Goal: Task Accomplishment & Management: Manage account settings

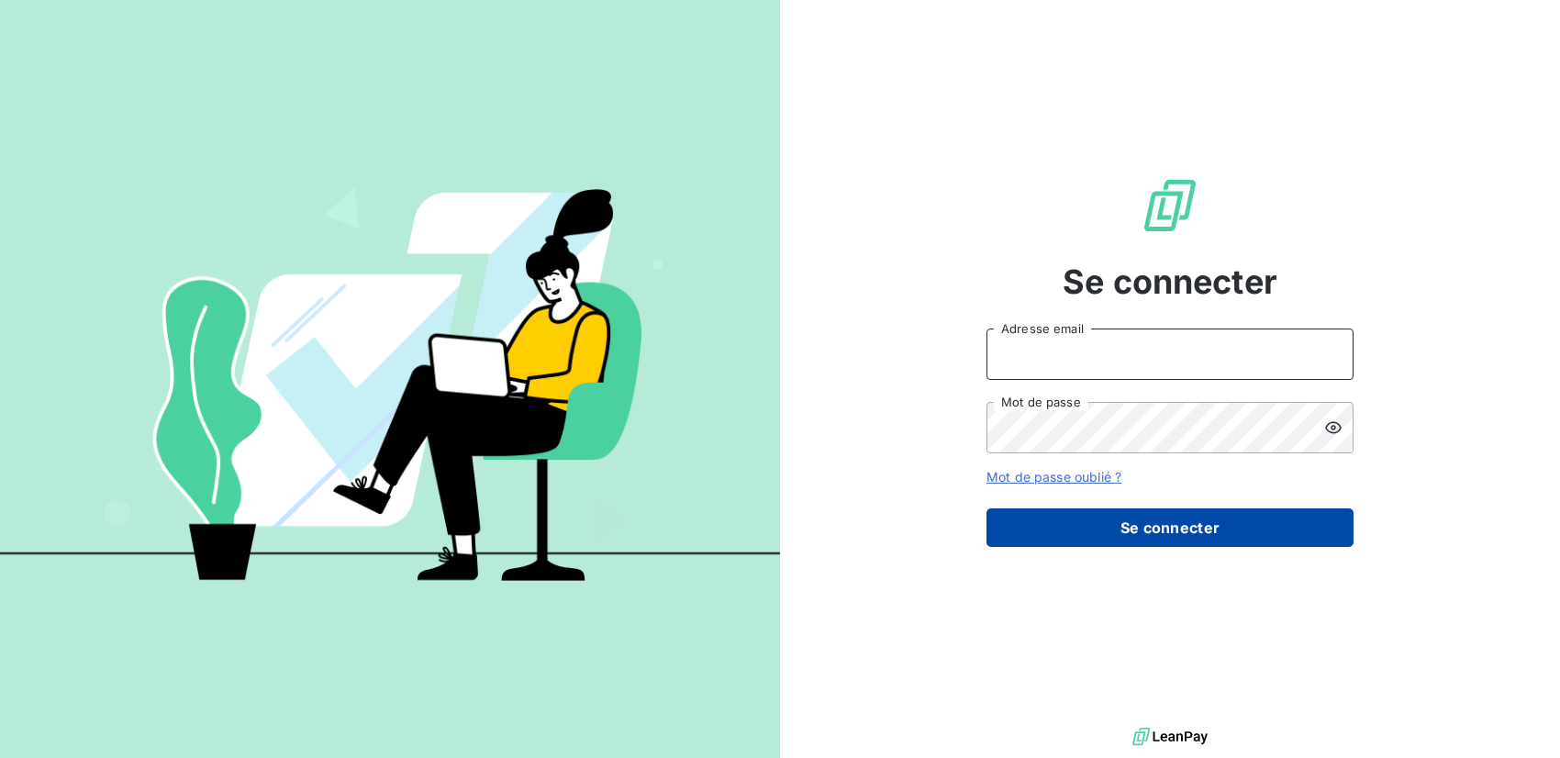
type input "[PERSON_NAME][EMAIL_ADDRESS][DOMAIN_NAME]"
click at [1093, 529] on button "Se connecter" at bounding box center [1170, 527] width 367 height 39
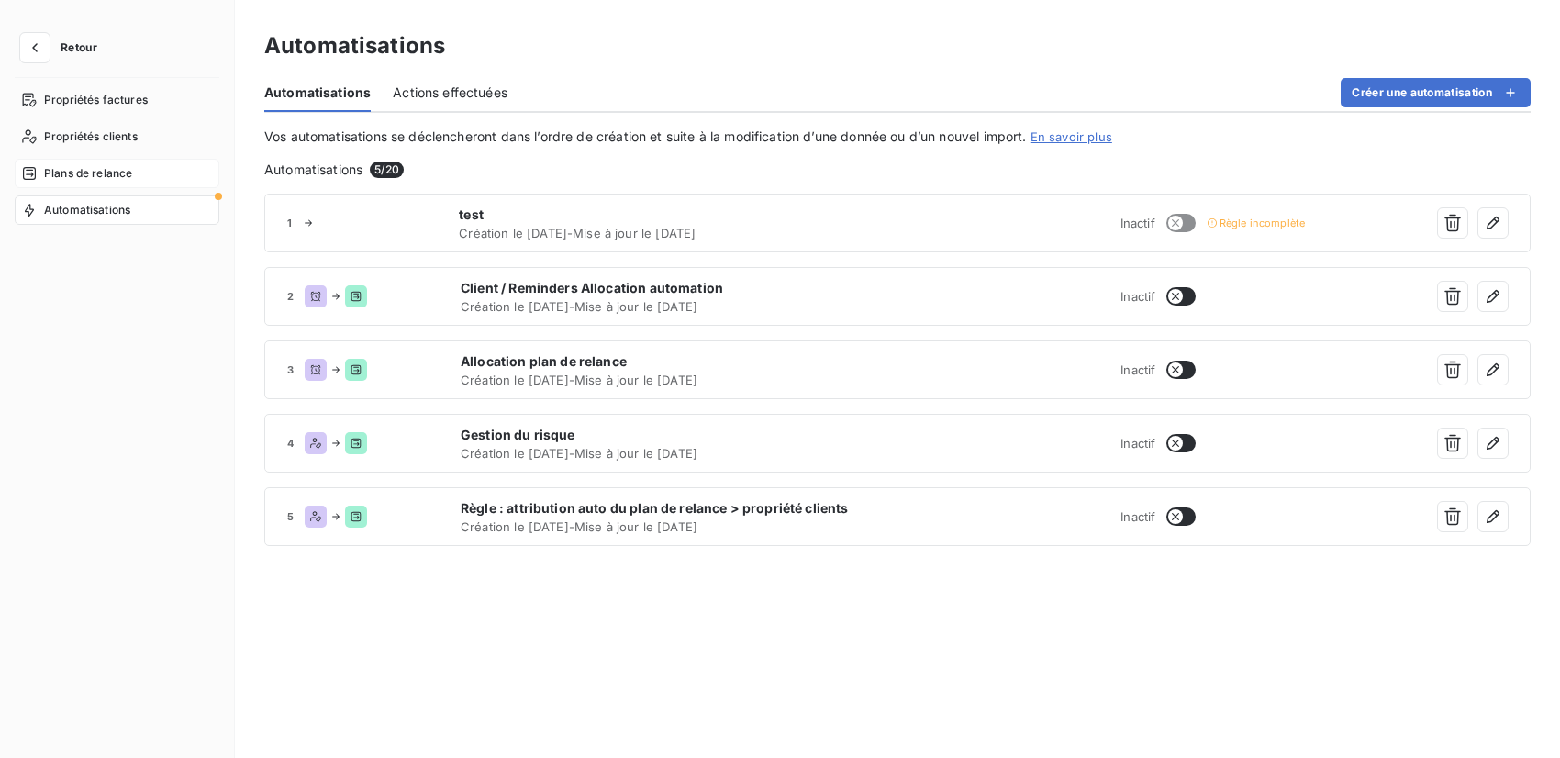
click at [67, 172] on span "Plans de relance" at bounding box center [88, 173] width 88 height 17
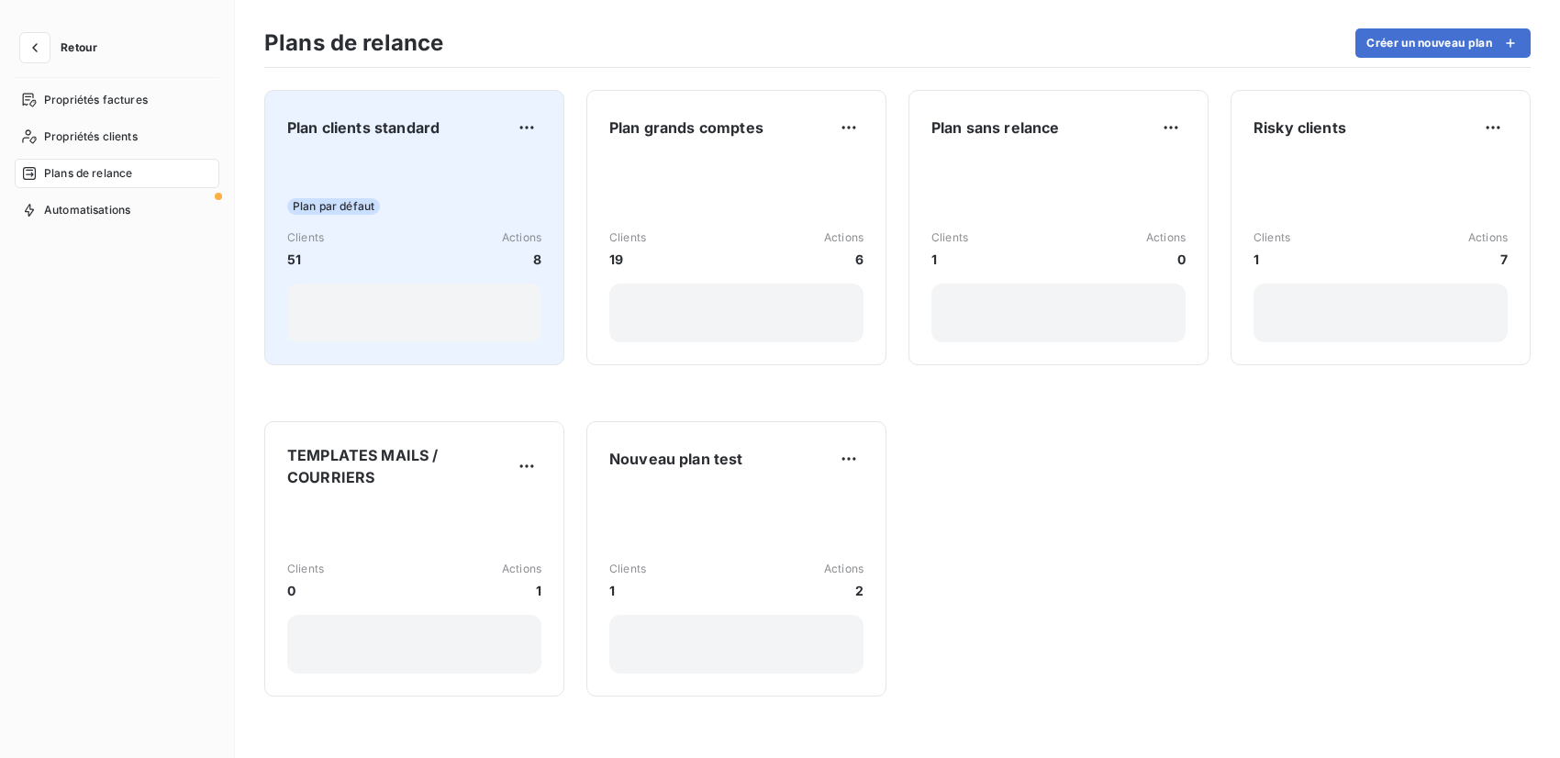
click at [494, 157] on div "Plan par défaut Clients 51 Actions 8" at bounding box center [414, 249] width 254 height 185
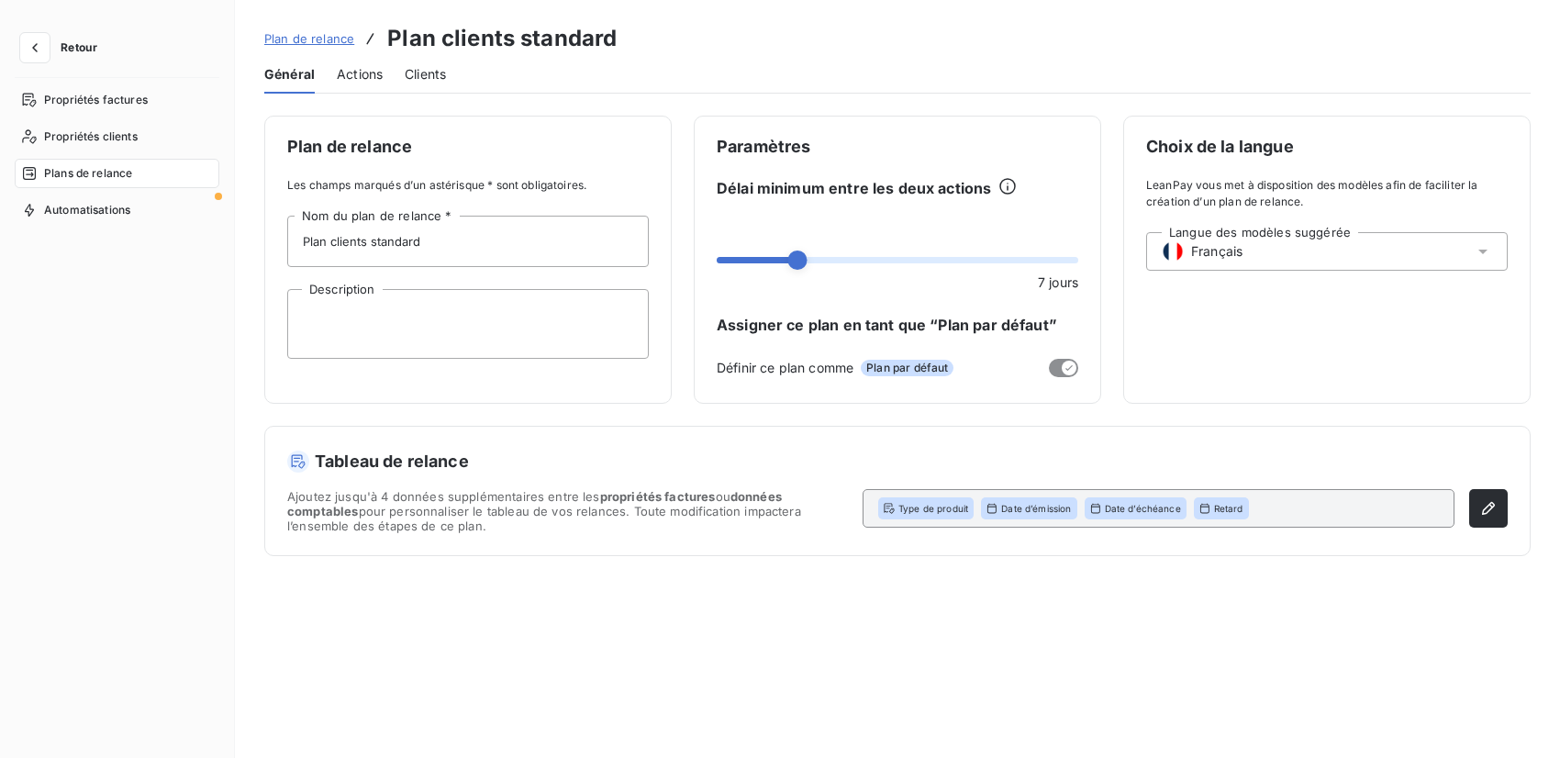
click at [352, 72] on span "Actions" at bounding box center [360, 74] width 46 height 18
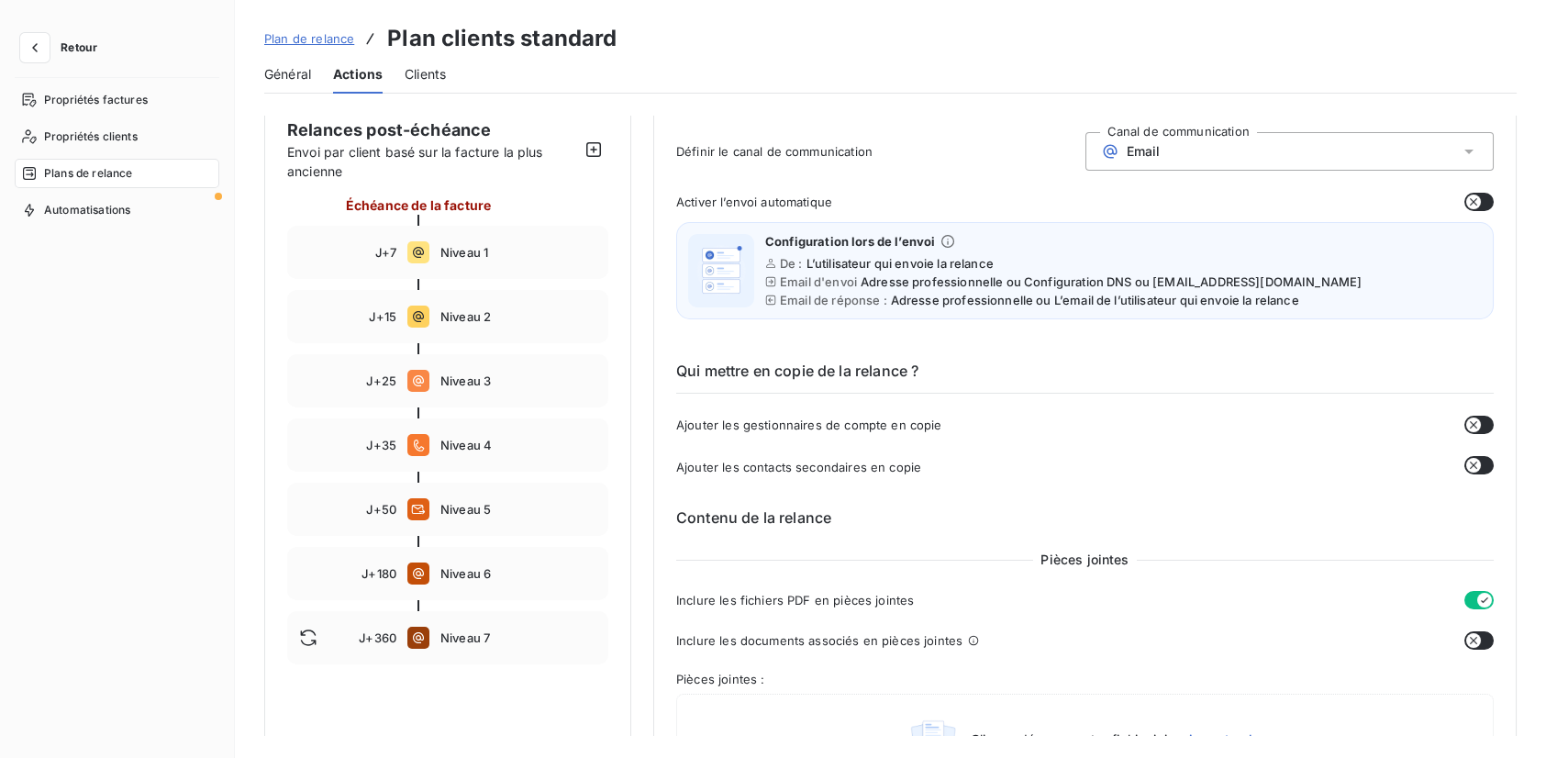
scroll to position [175, 0]
click at [480, 313] on span "Niveau 2" at bounding box center [518, 315] width 156 height 15
type input "15"
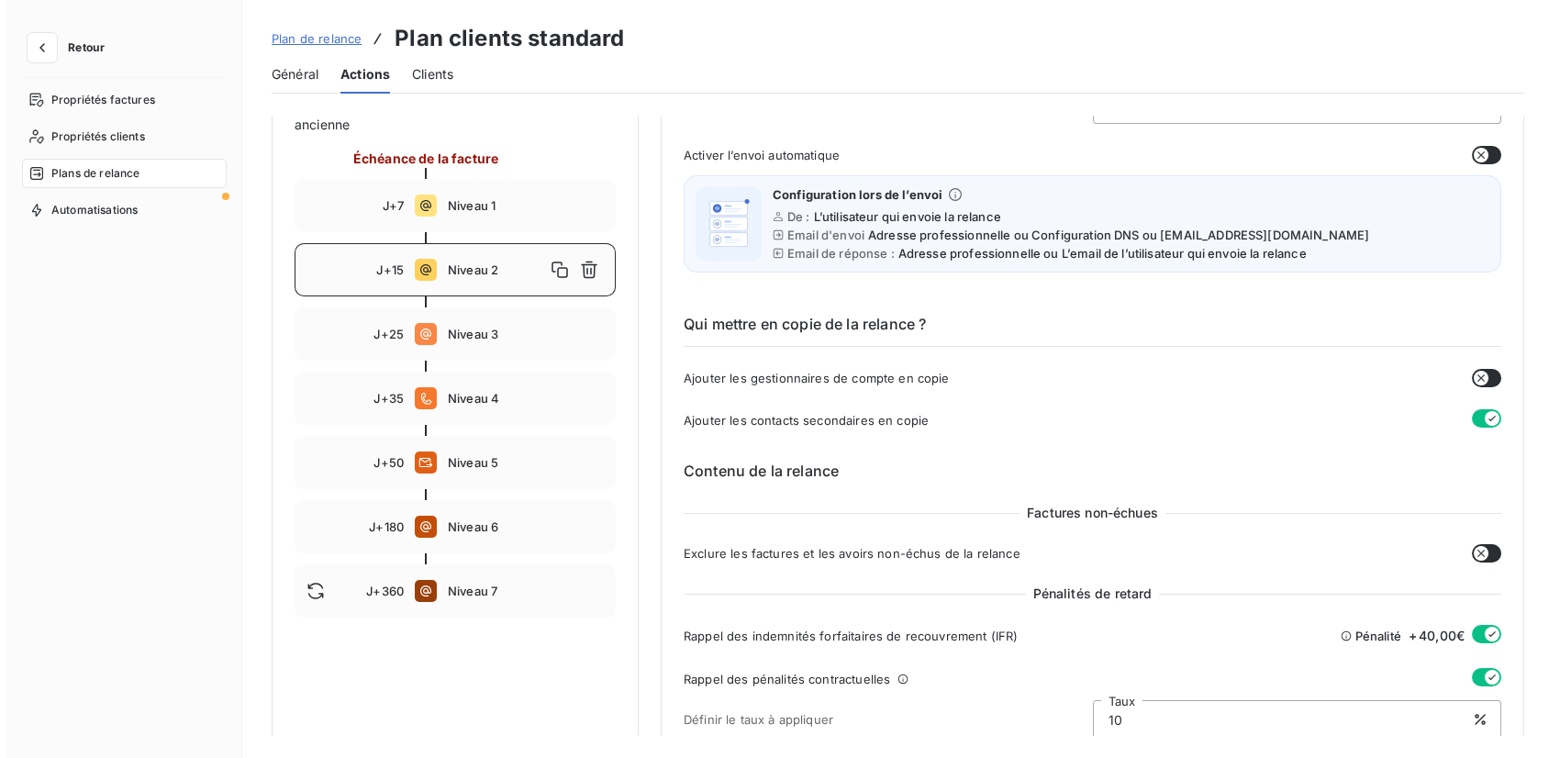
scroll to position [223, 0]
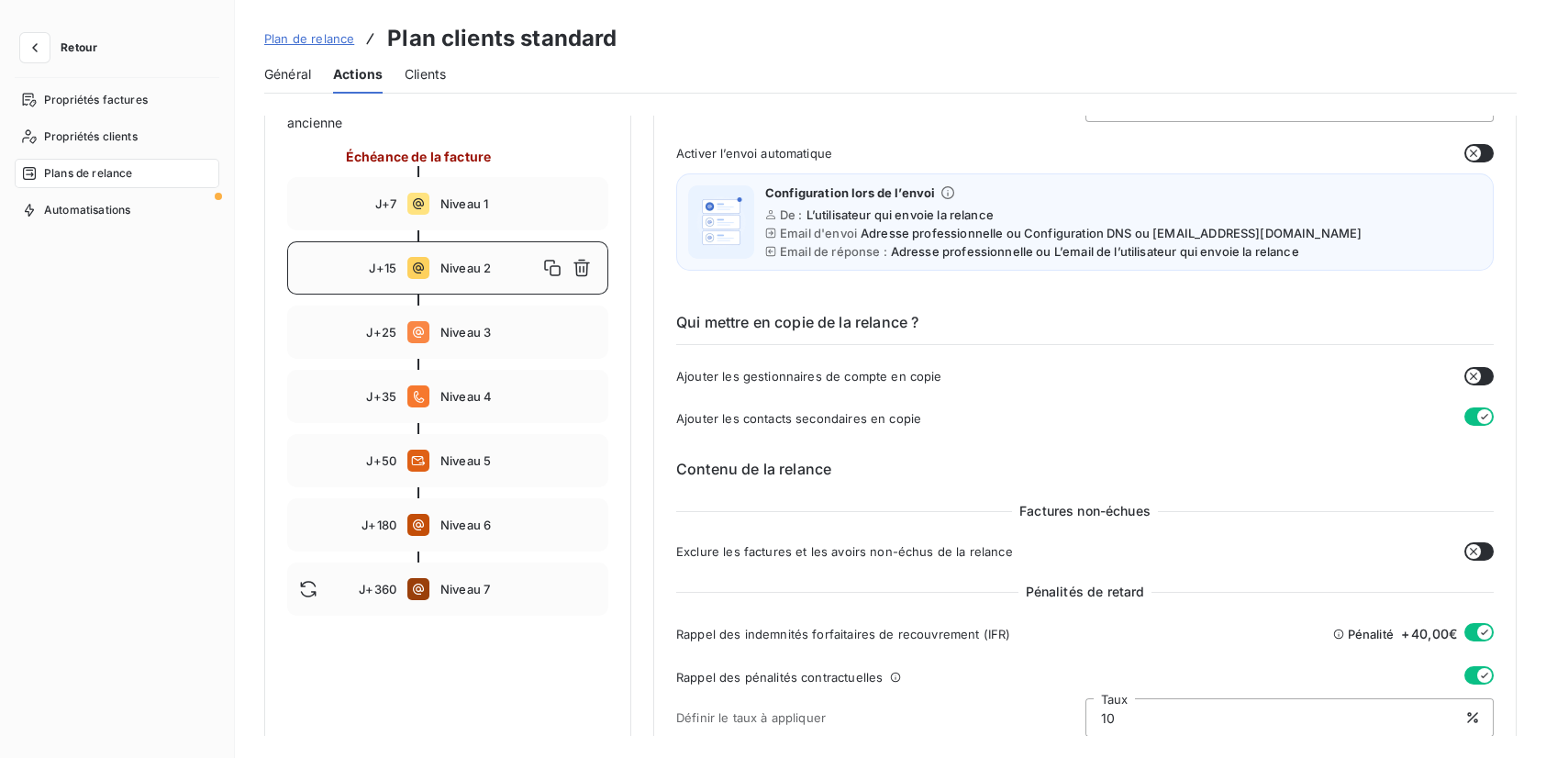
click at [316, 39] on span "Plan de relance" at bounding box center [309, 38] width 90 height 15
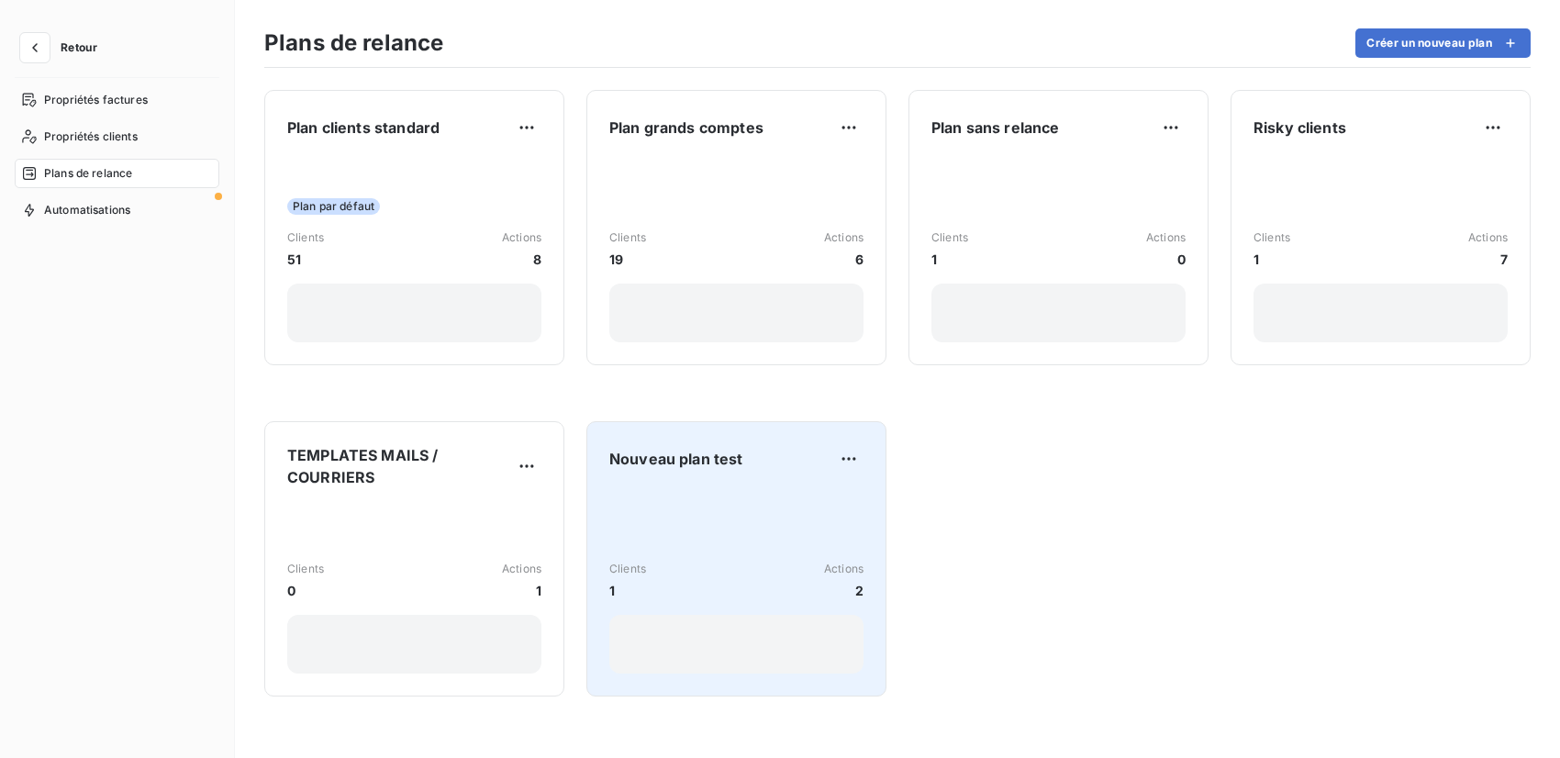
click at [660, 444] on div "Nouveau plan test" at bounding box center [736, 458] width 254 height 29
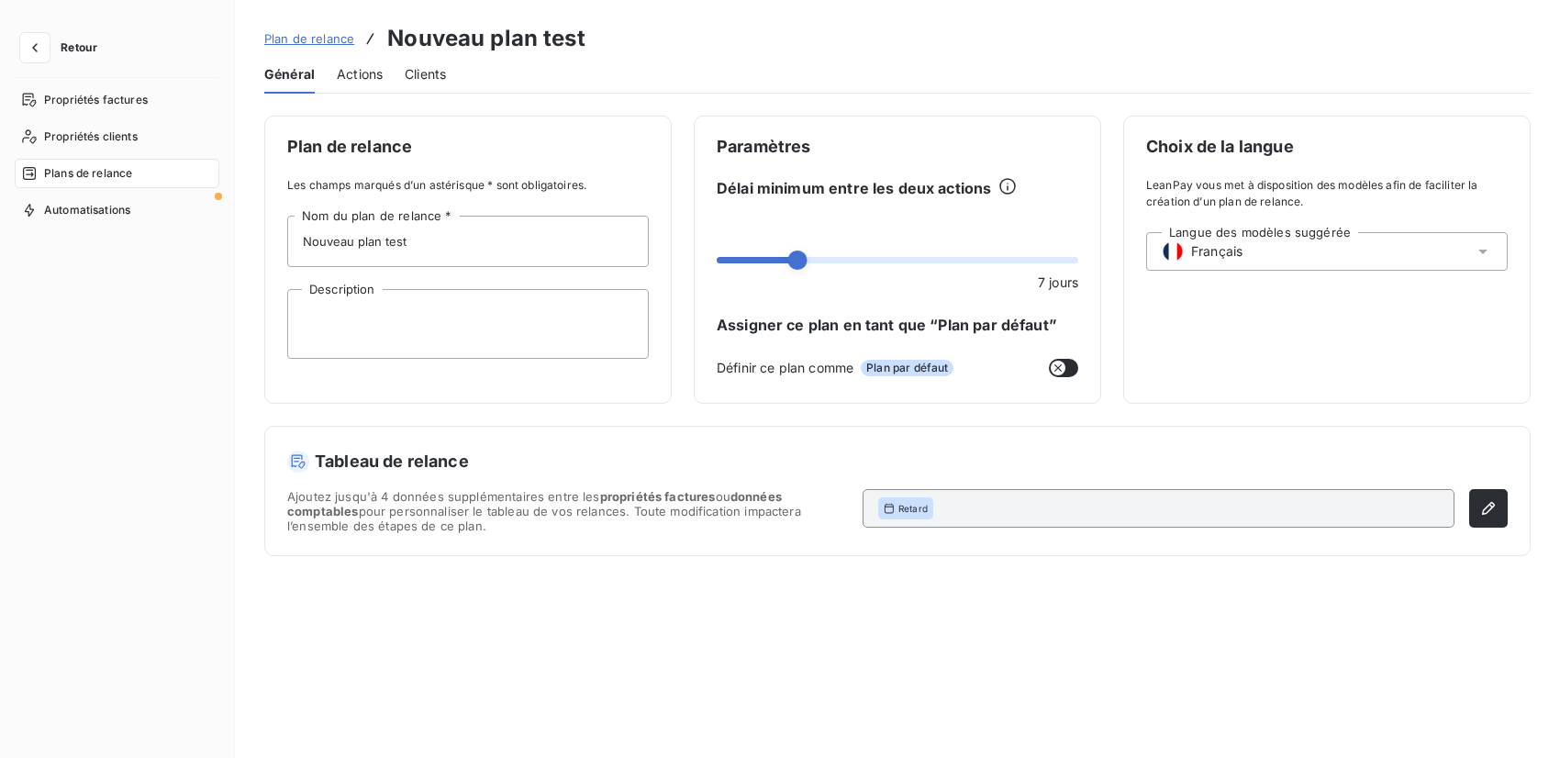
click at [360, 71] on span "Actions" at bounding box center [360, 74] width 46 height 18
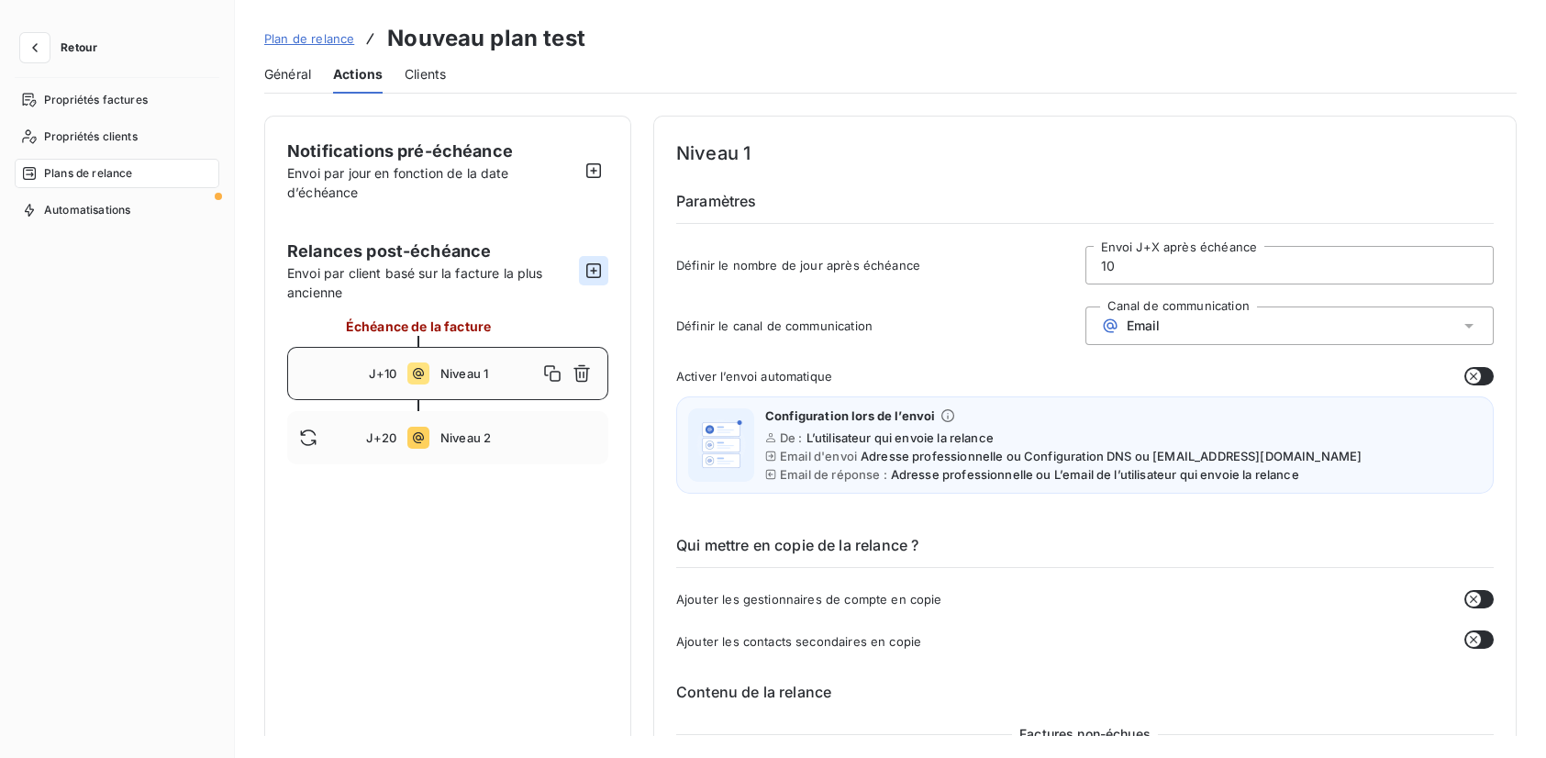
click at [596, 273] on icon "button" at bounding box center [594, 271] width 18 height 18
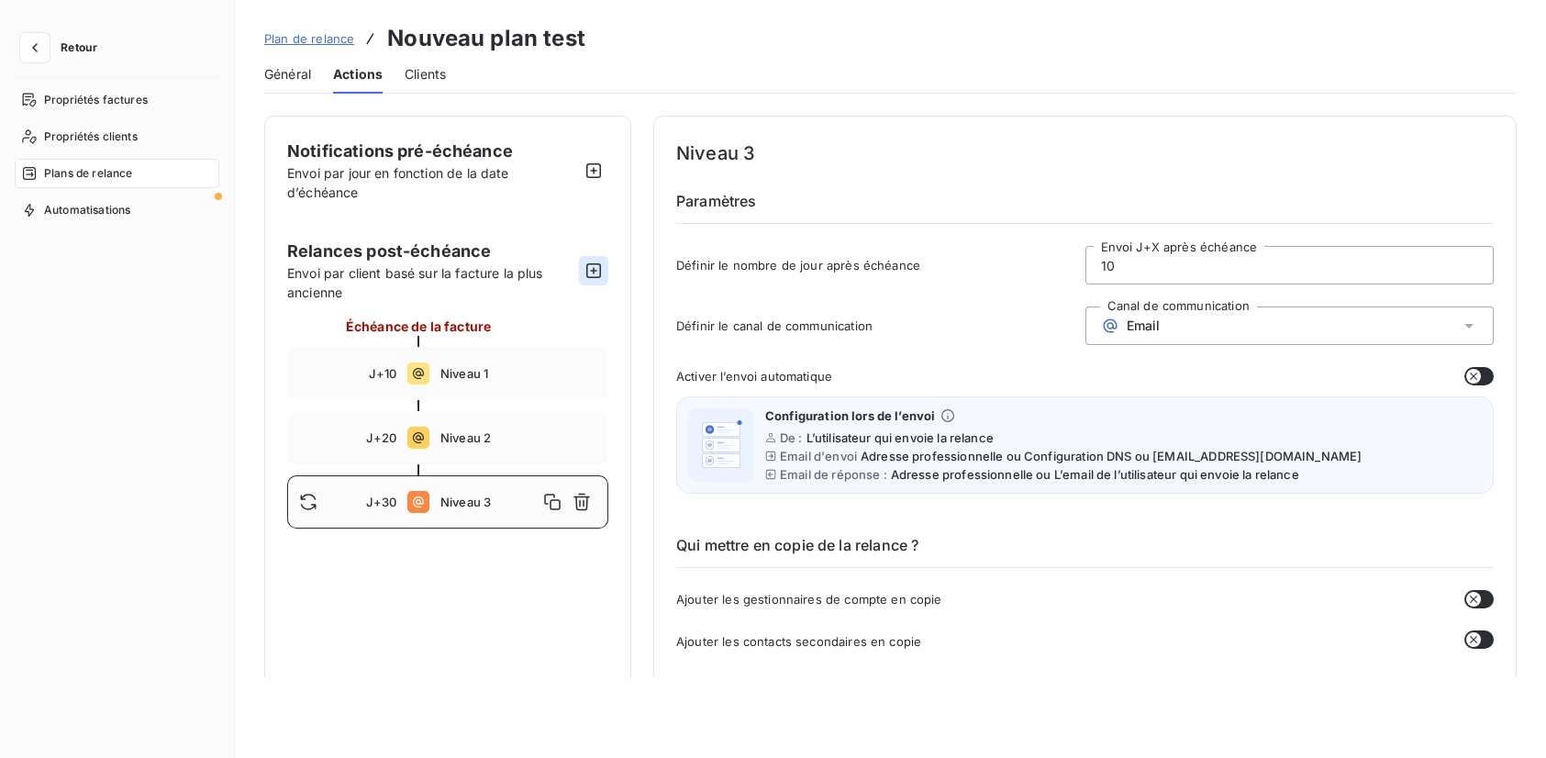
type input "30"
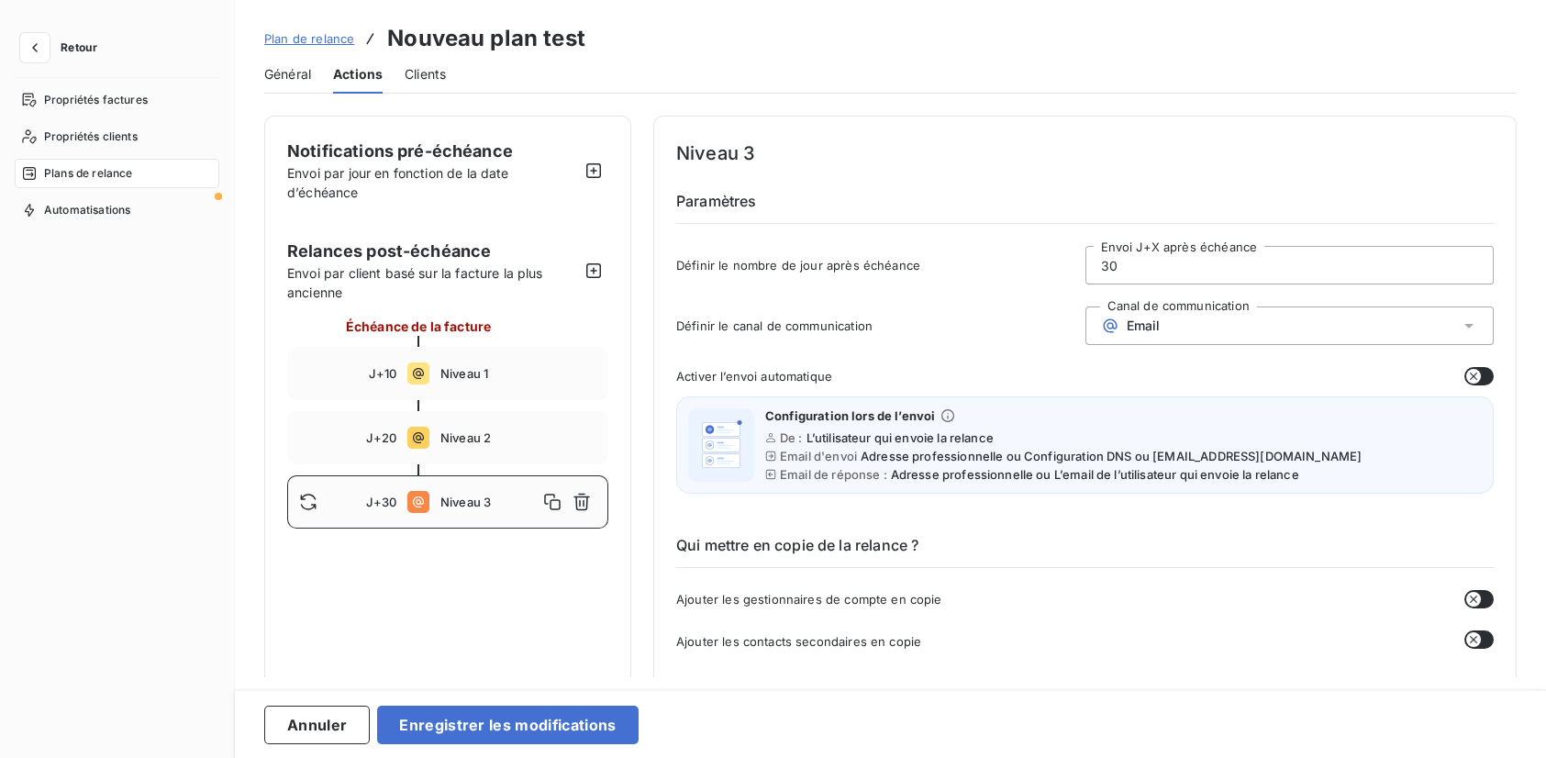
click at [492, 499] on span "Niveau 3" at bounding box center [488, 502] width 97 height 15
click at [1163, 330] on div "Email" at bounding box center [1290, 326] width 409 height 39
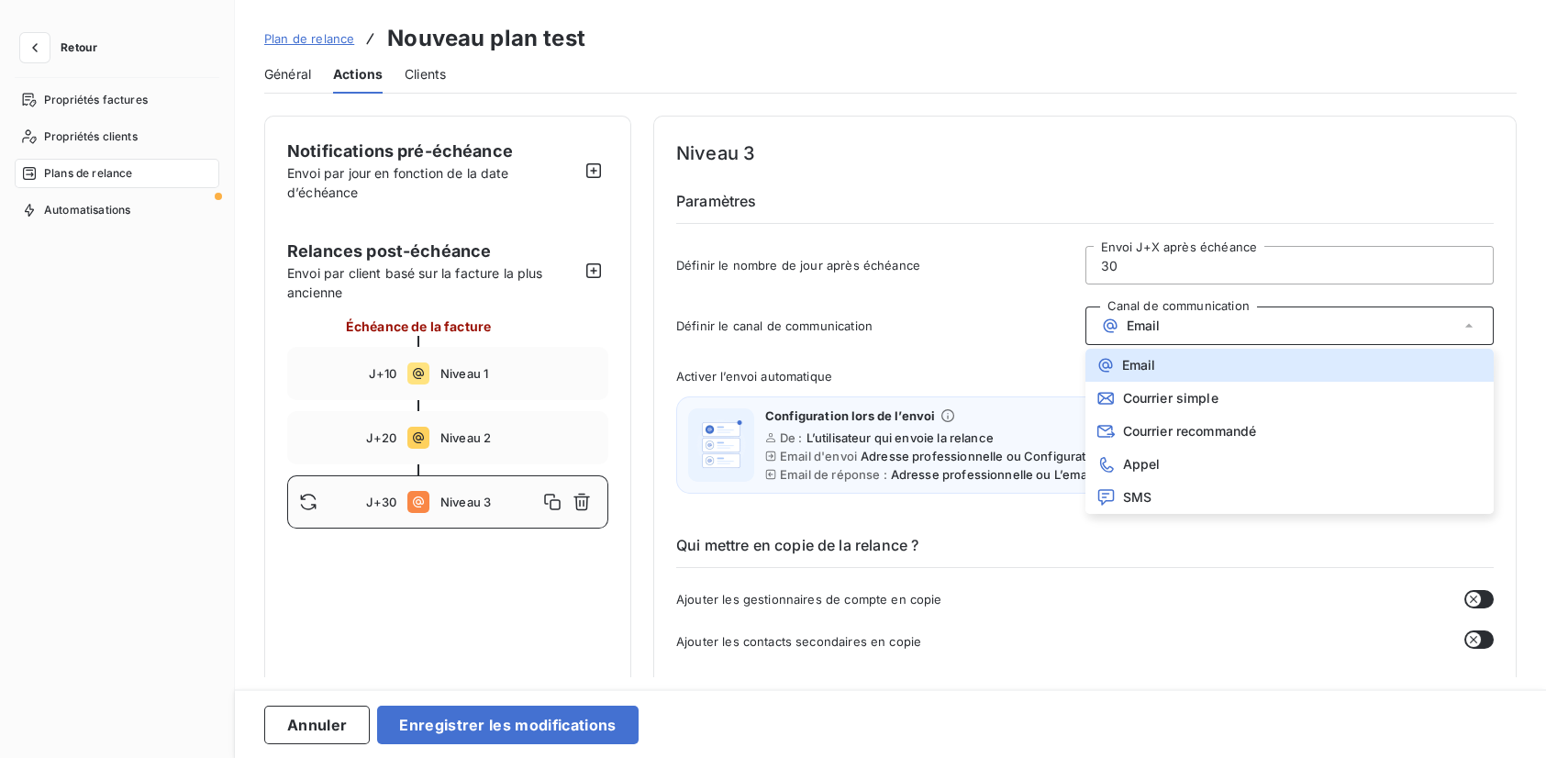
click at [1051, 349] on div "Définir le canal de communication Canal de communication Email Email Courrier s…" at bounding box center [1085, 332] width 818 height 50
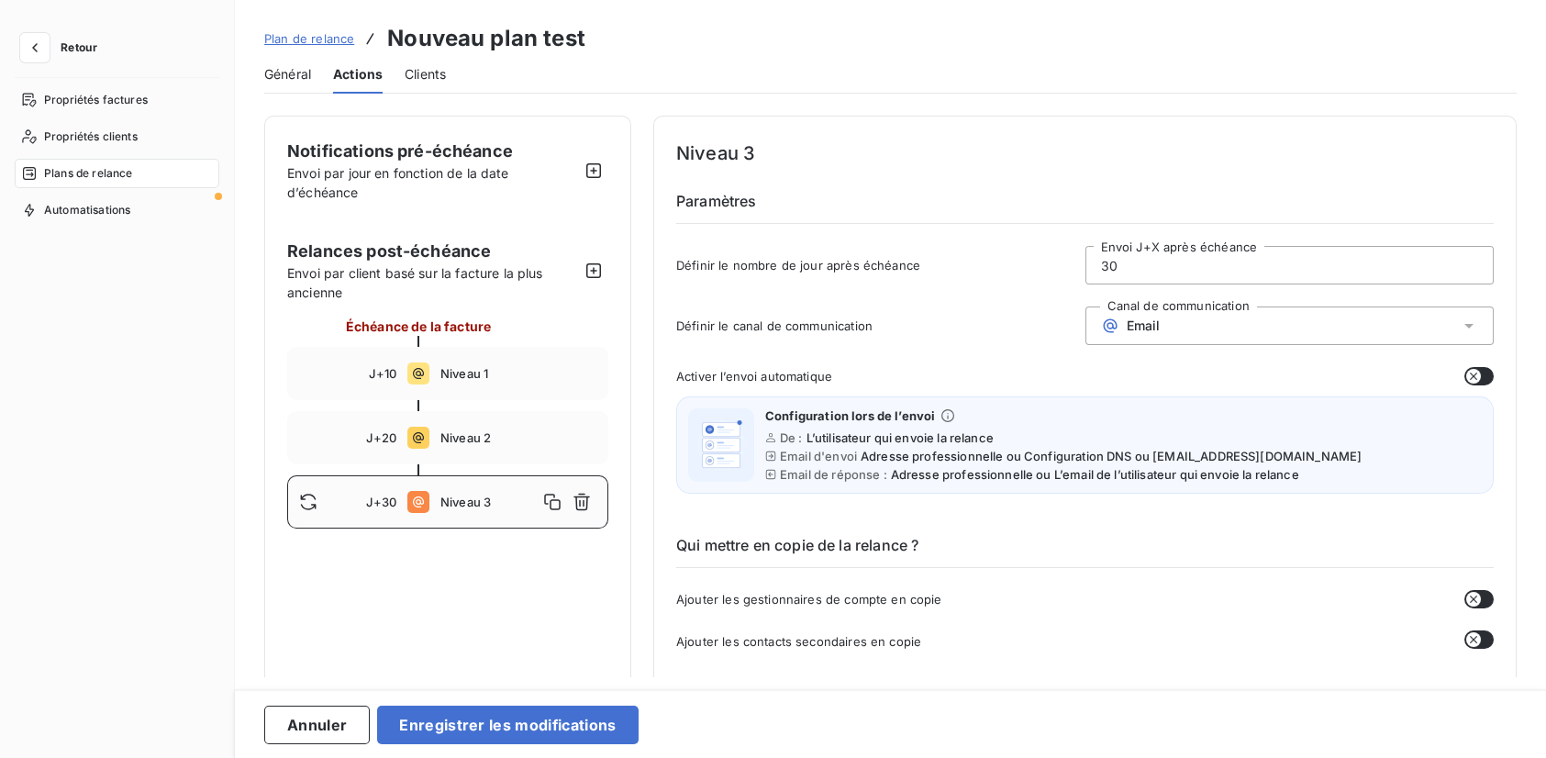
click at [1191, 319] on div "Email" at bounding box center [1290, 326] width 409 height 39
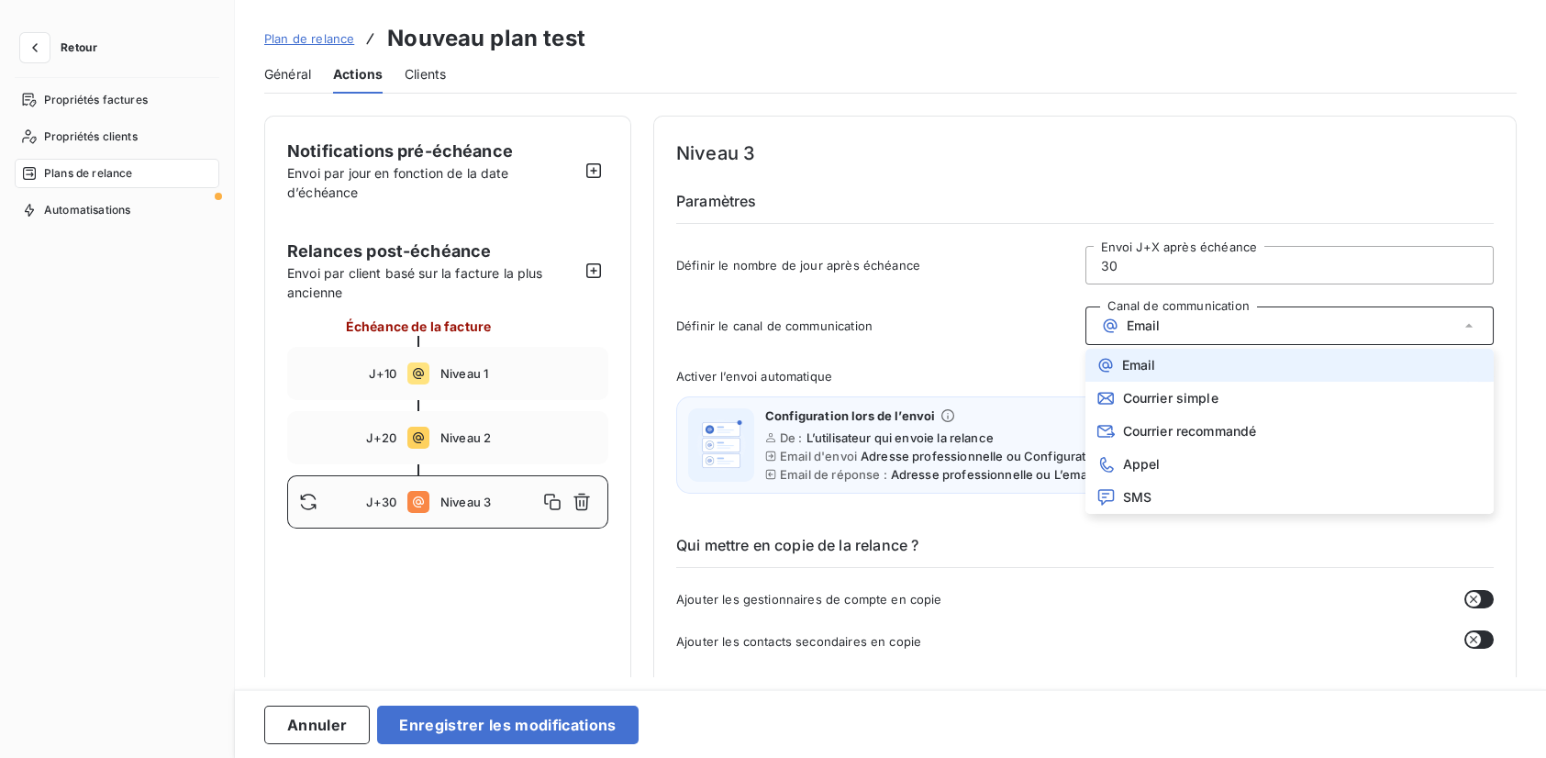
click at [1191, 319] on div "Email" at bounding box center [1290, 326] width 409 height 39
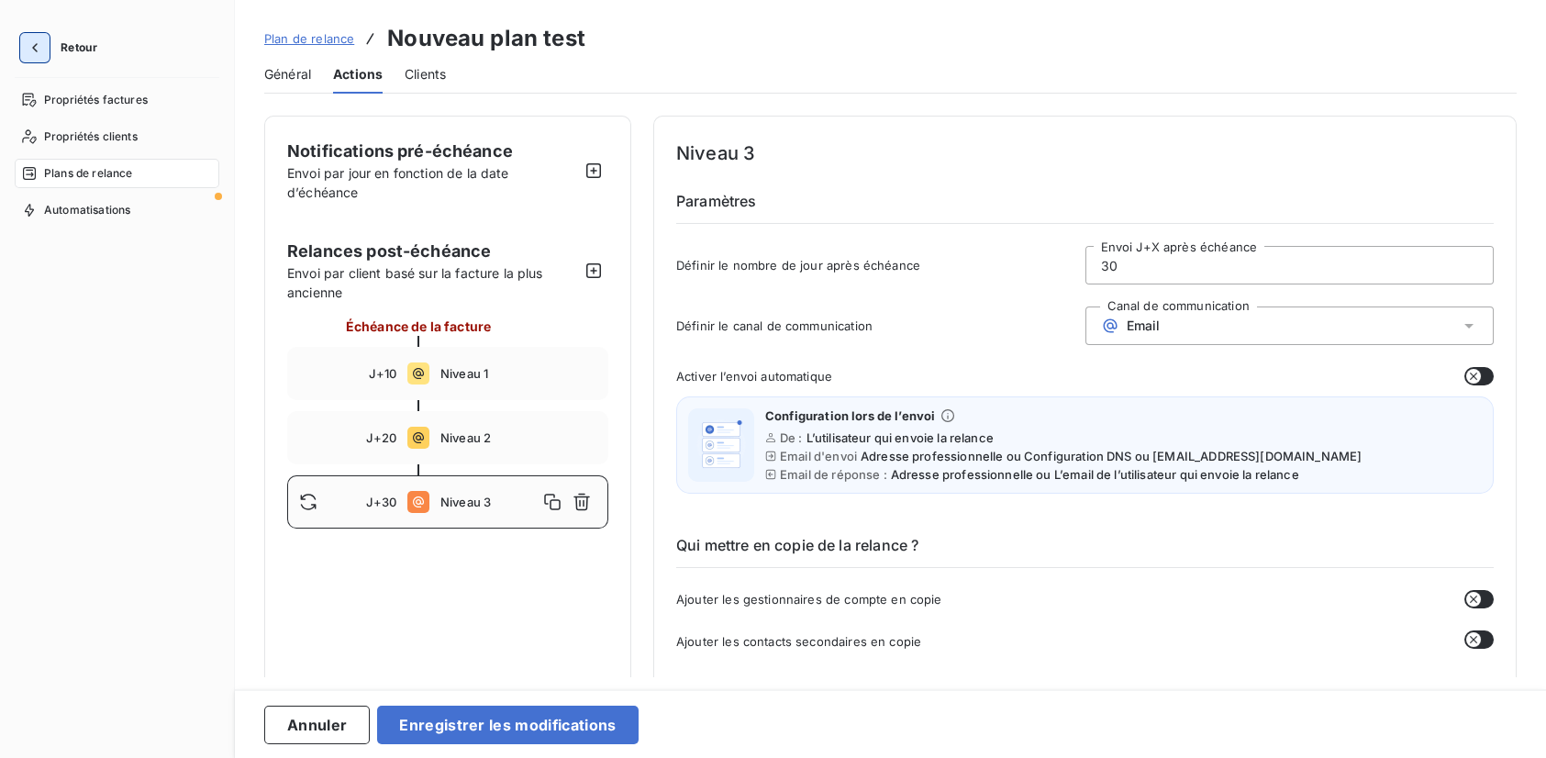
click at [32, 50] on icon "button" at bounding box center [35, 48] width 18 height 18
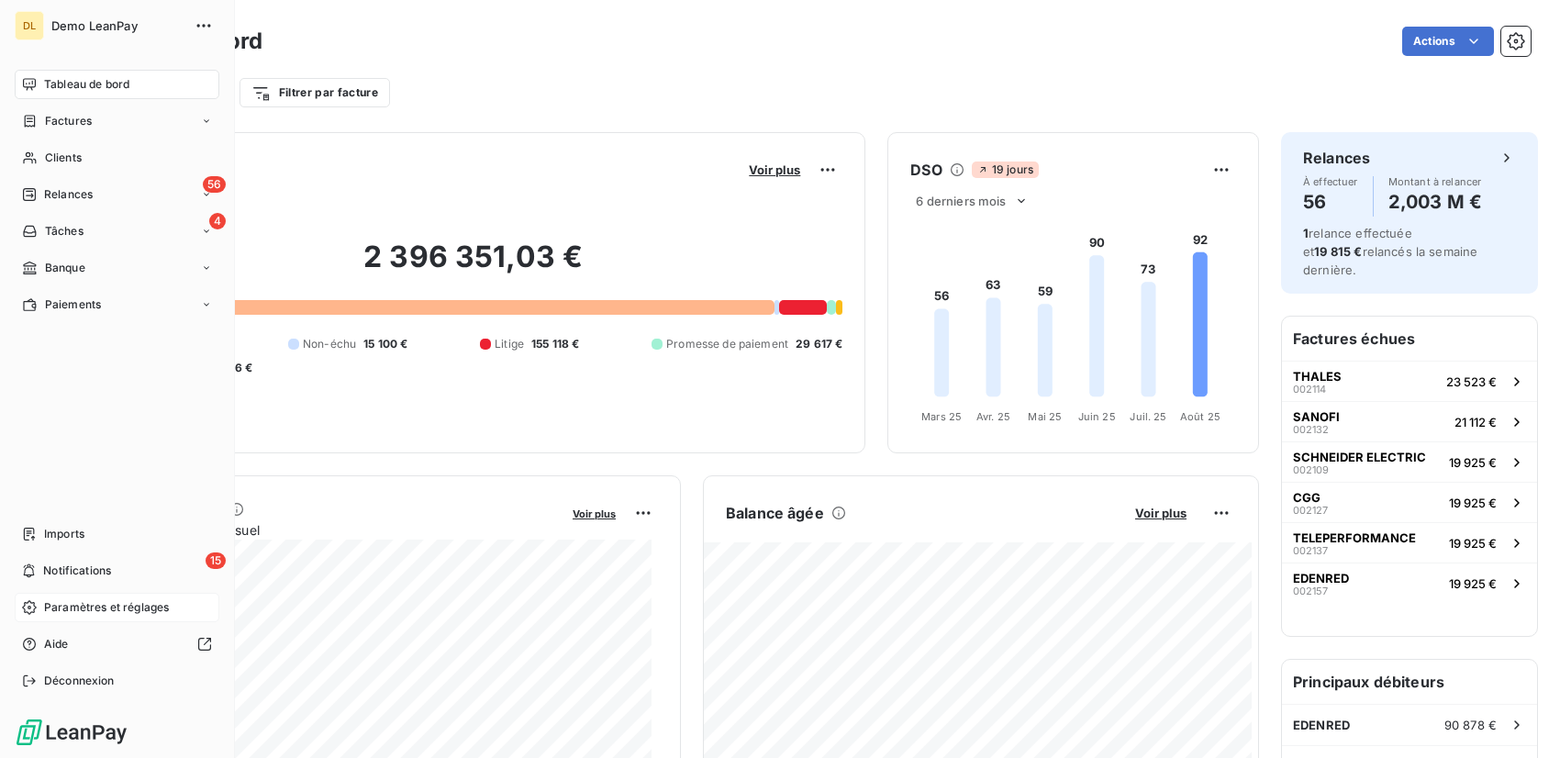
click at [62, 615] on span "Paramètres et réglages" at bounding box center [106, 607] width 125 height 17
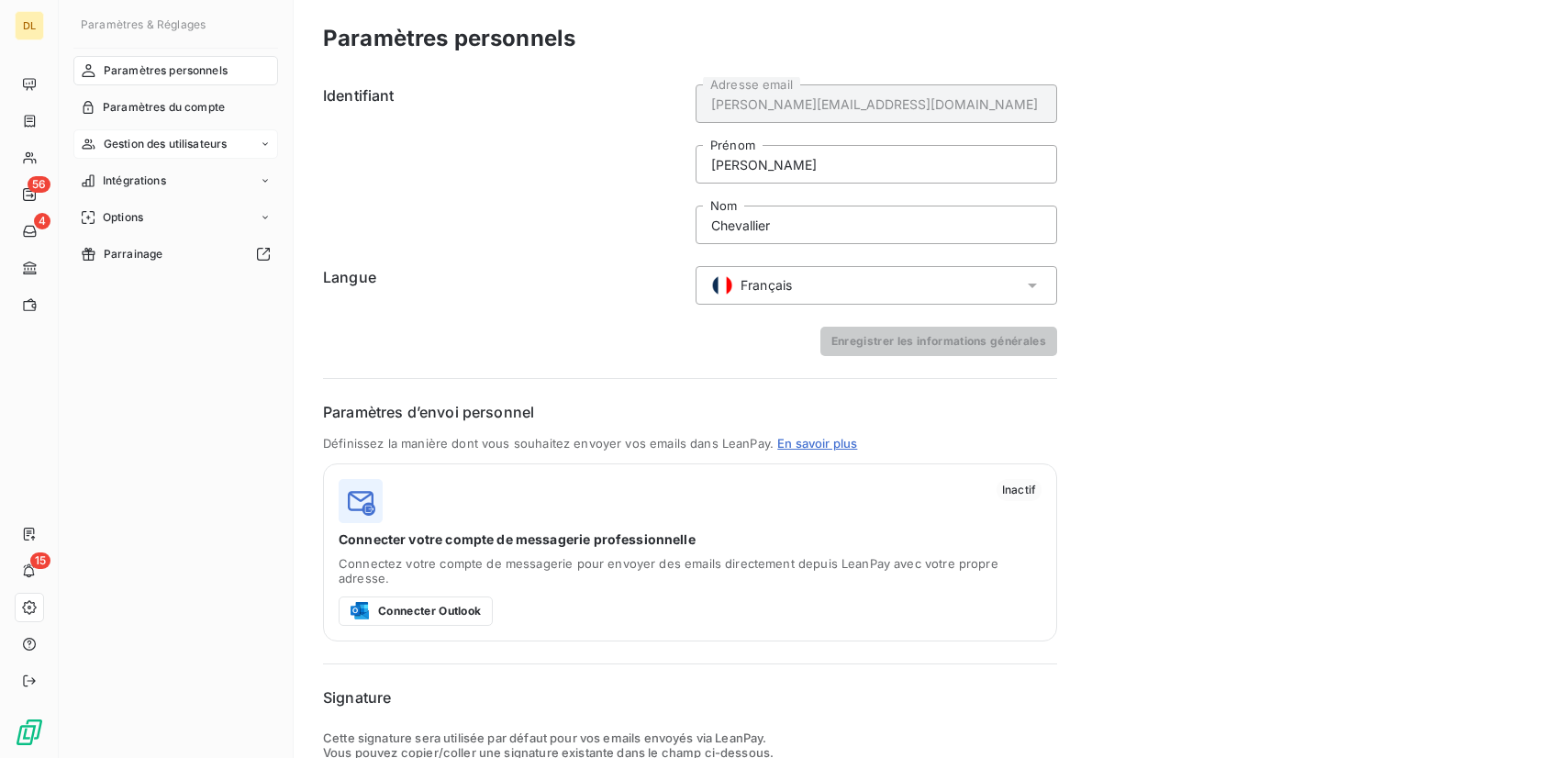
click at [198, 138] on span "Gestion des utilisateurs" at bounding box center [166, 144] width 124 height 17
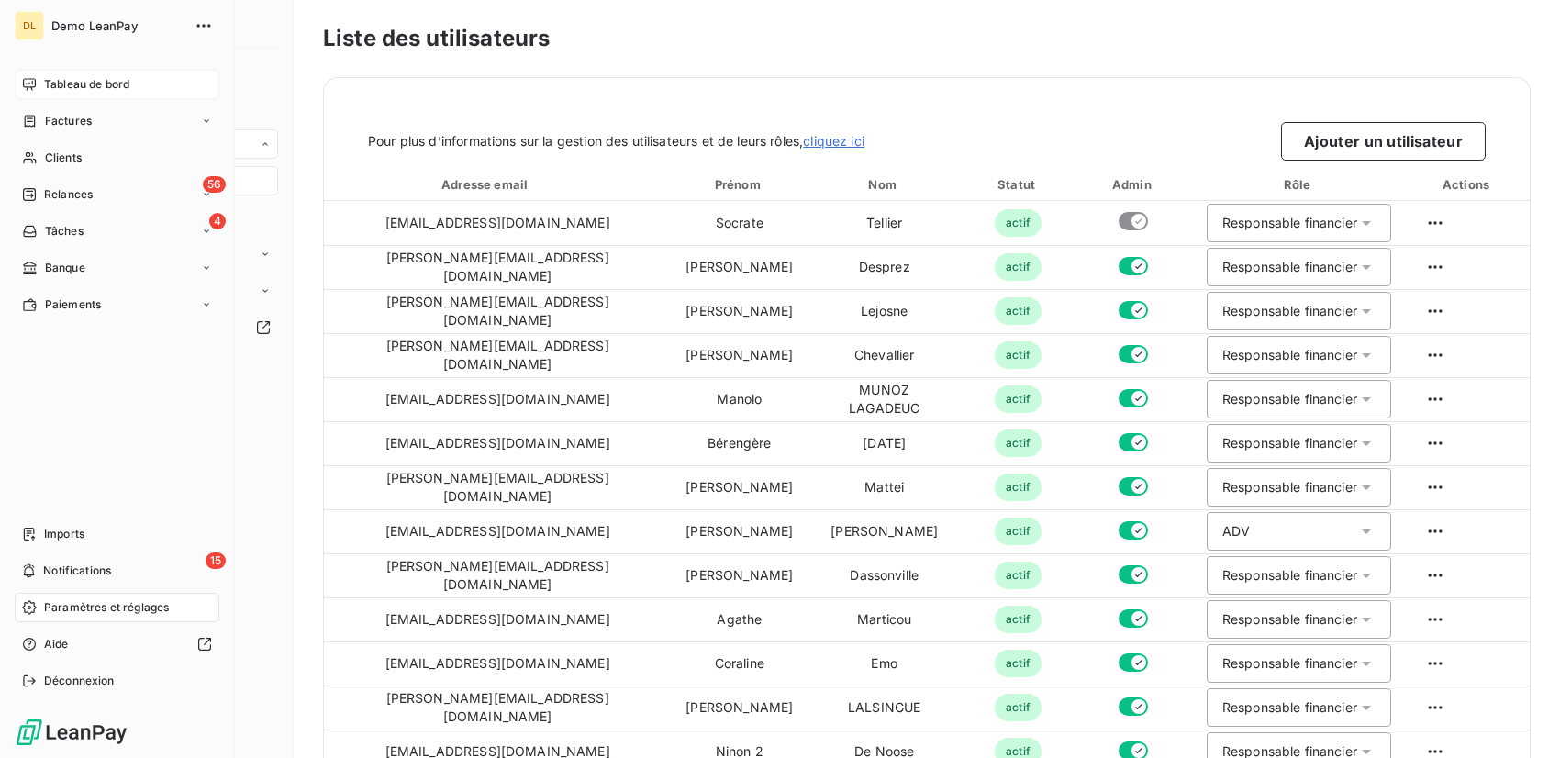
click at [68, 88] on span "Tableau de bord" at bounding box center [86, 84] width 85 height 17
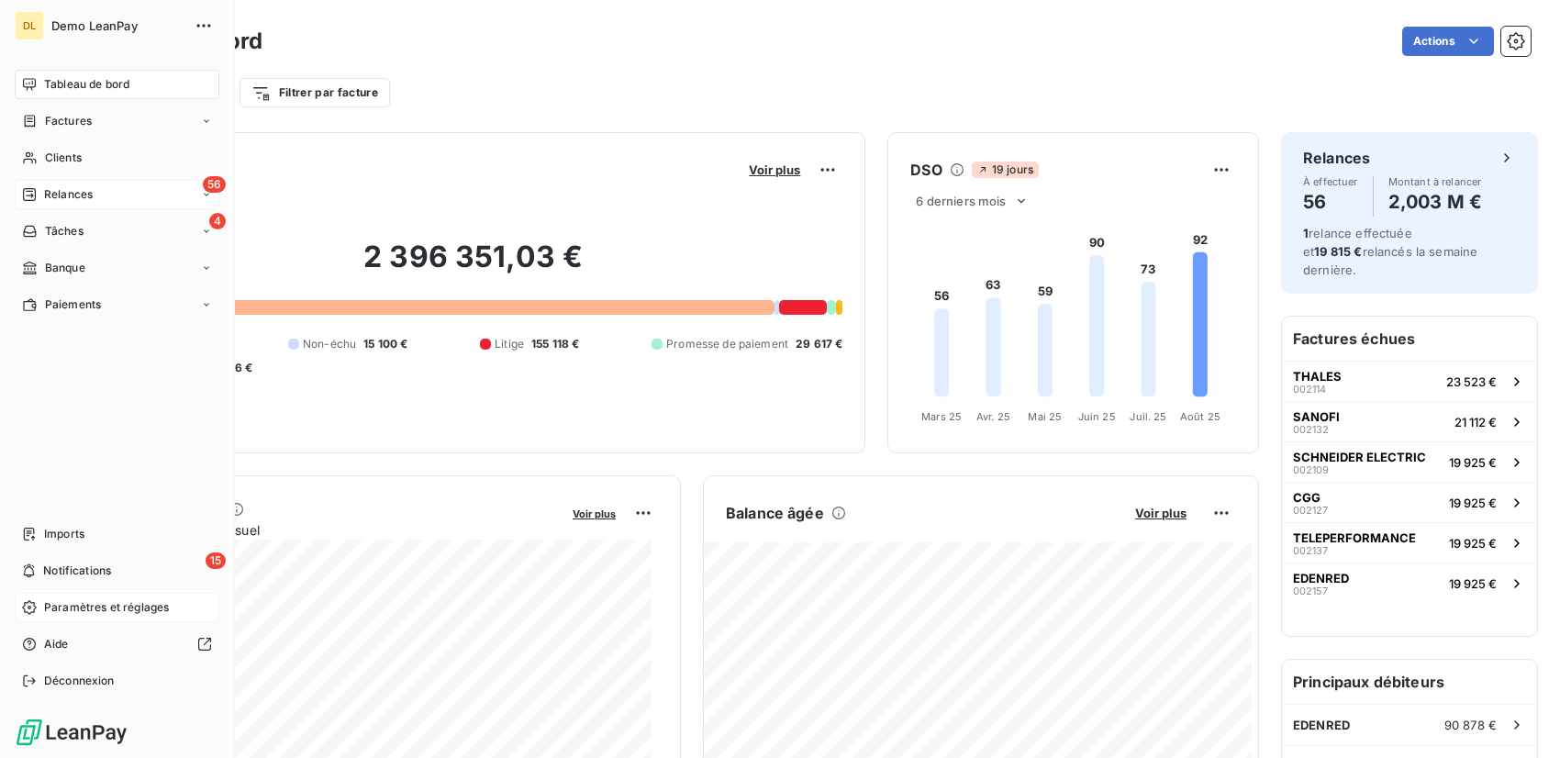
click at [71, 195] on span "Relances" at bounding box center [68, 194] width 49 height 17
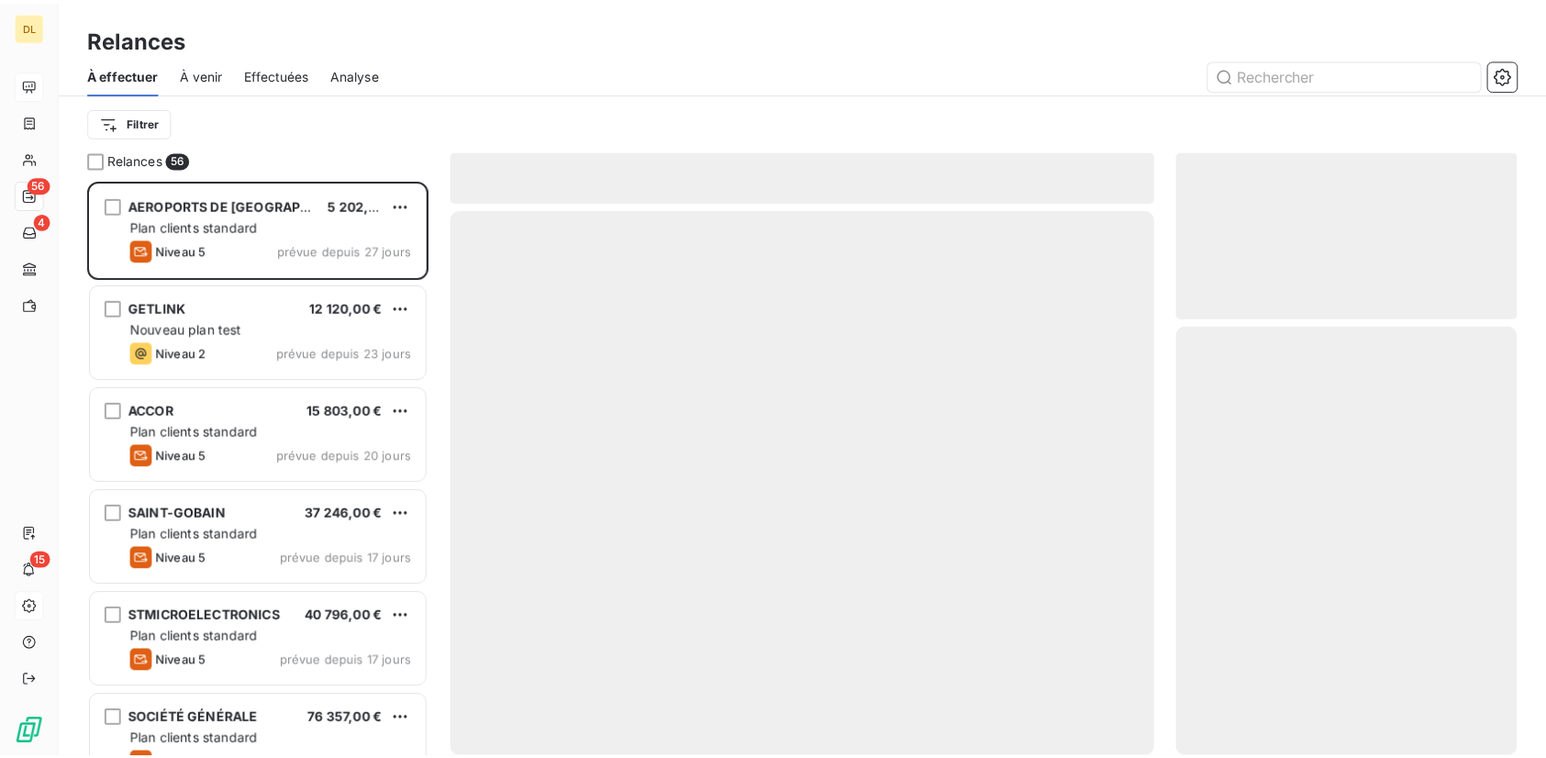
scroll to position [563, 330]
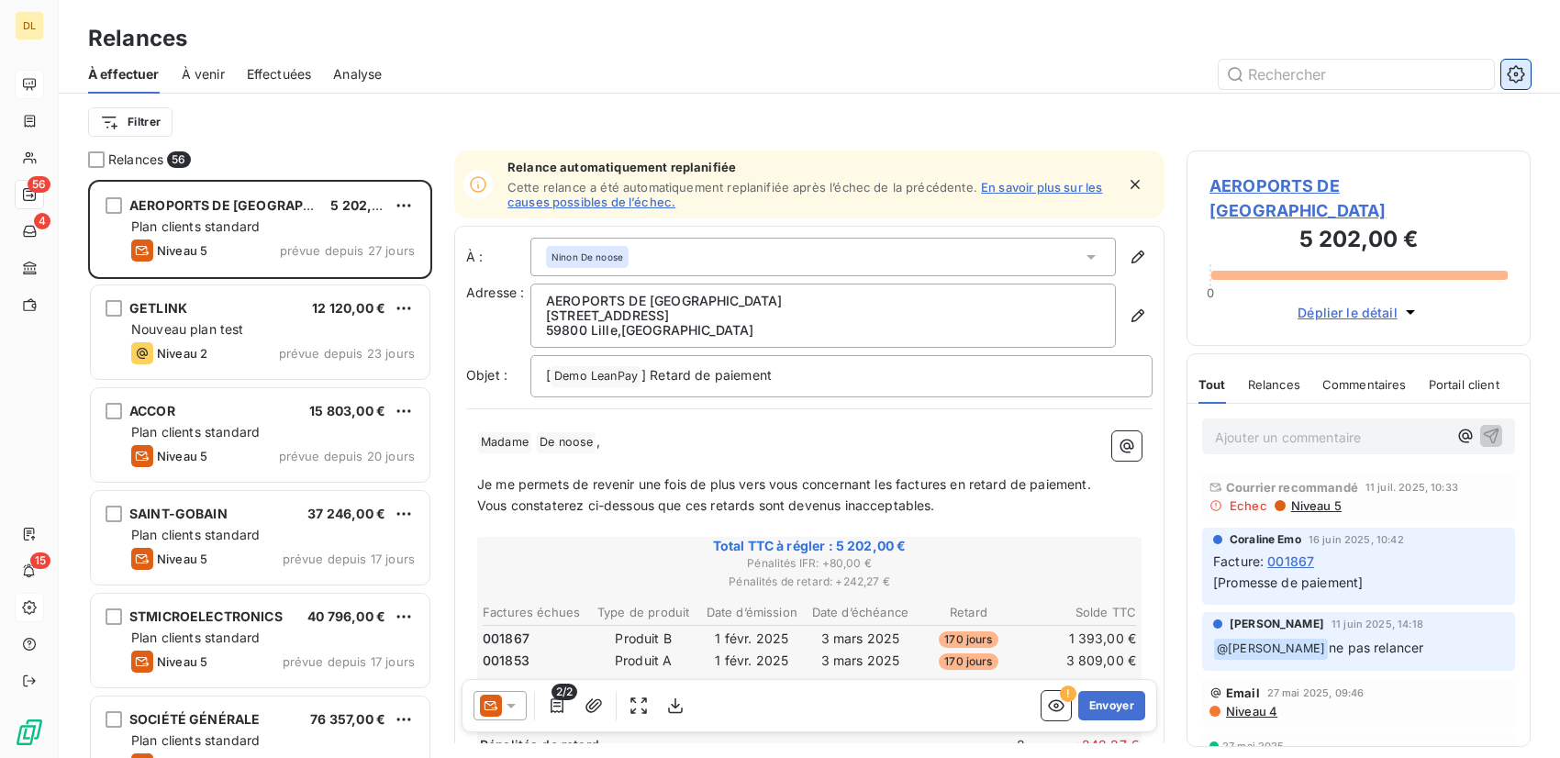
click at [1517, 85] on button "button" at bounding box center [1515, 74] width 29 height 29
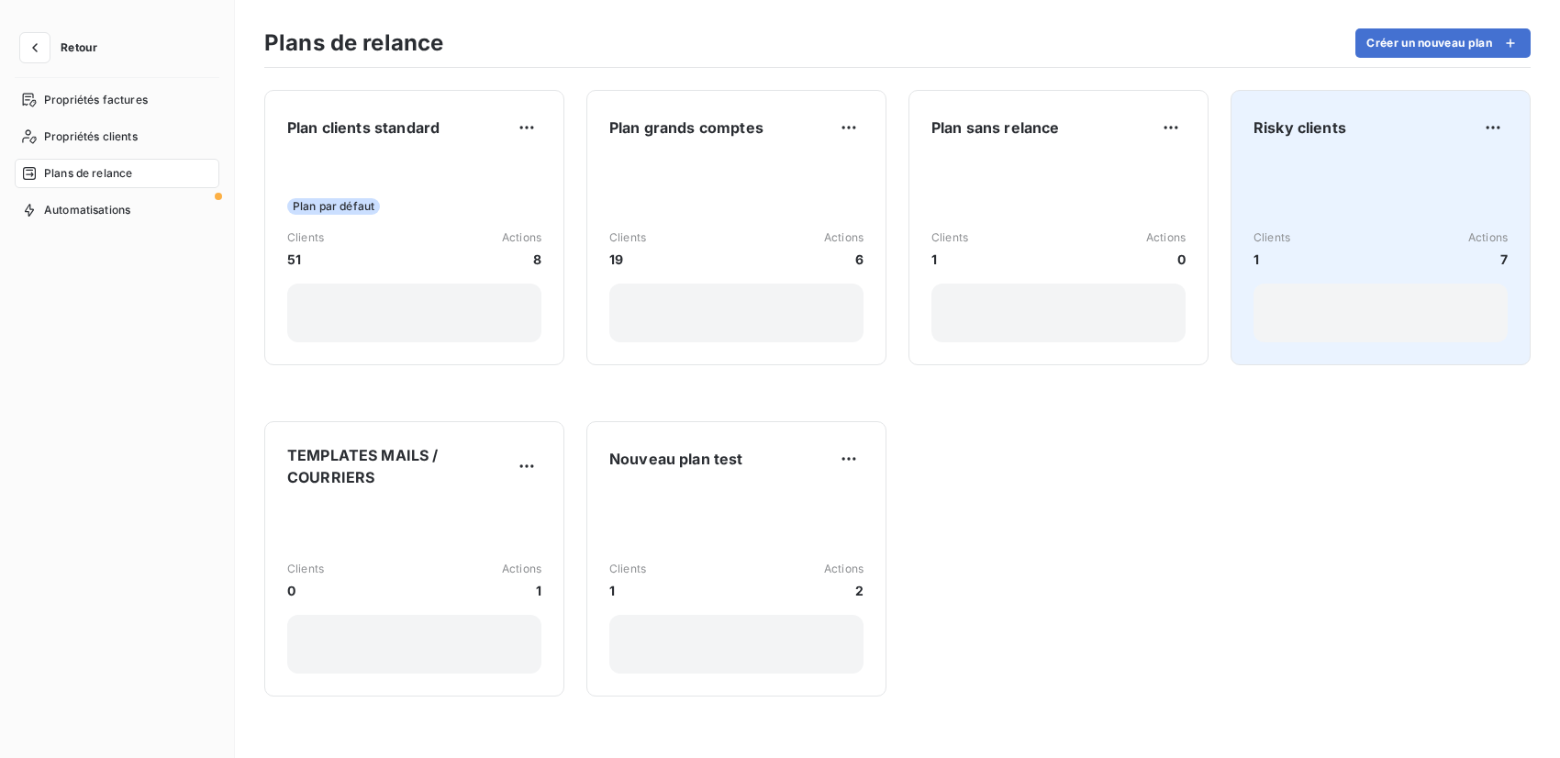
click at [1352, 152] on div "Risky clients Clients 1 Actions 7" at bounding box center [1381, 227] width 254 height 229
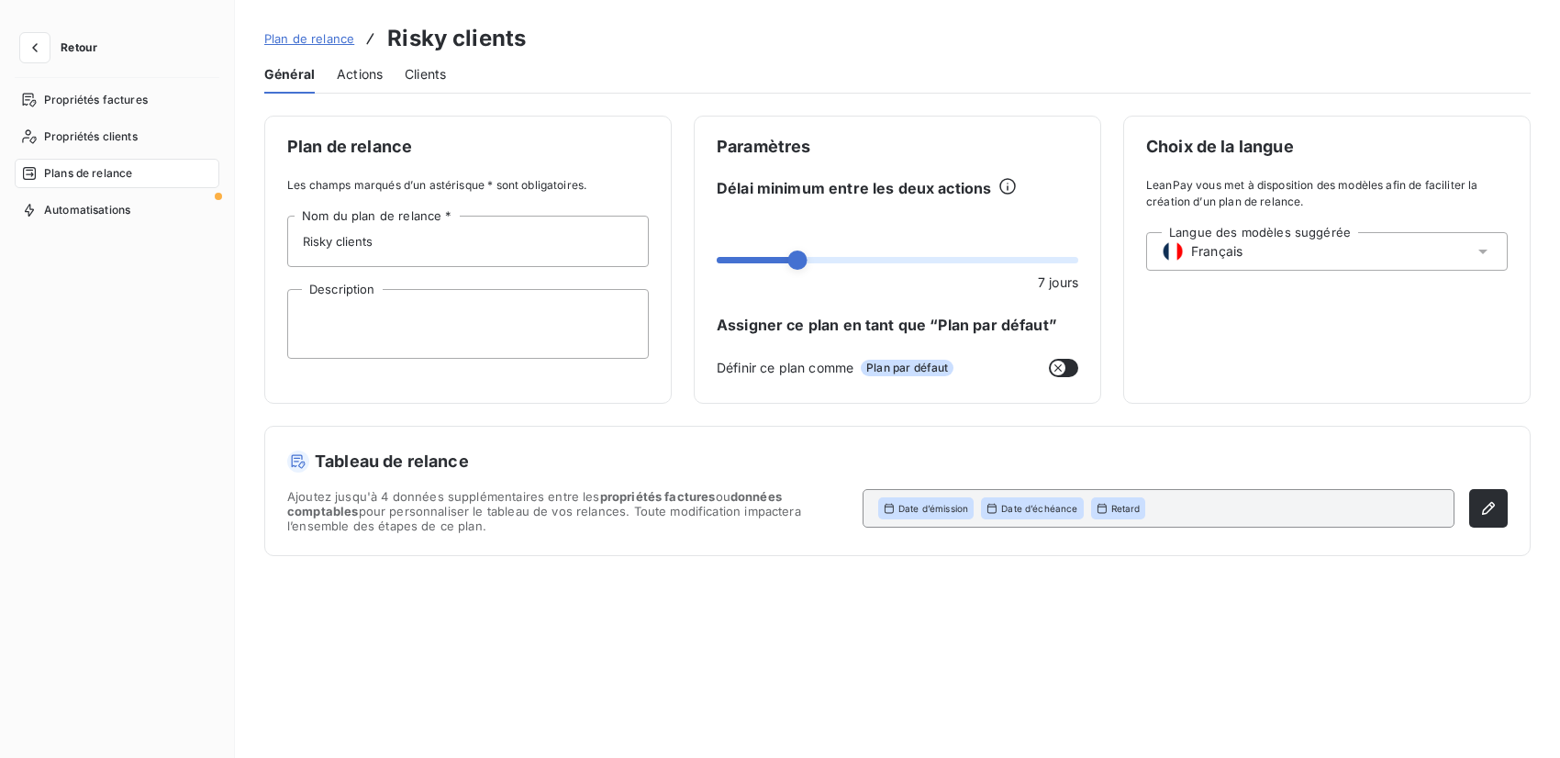
click at [369, 71] on span "Actions" at bounding box center [360, 74] width 46 height 18
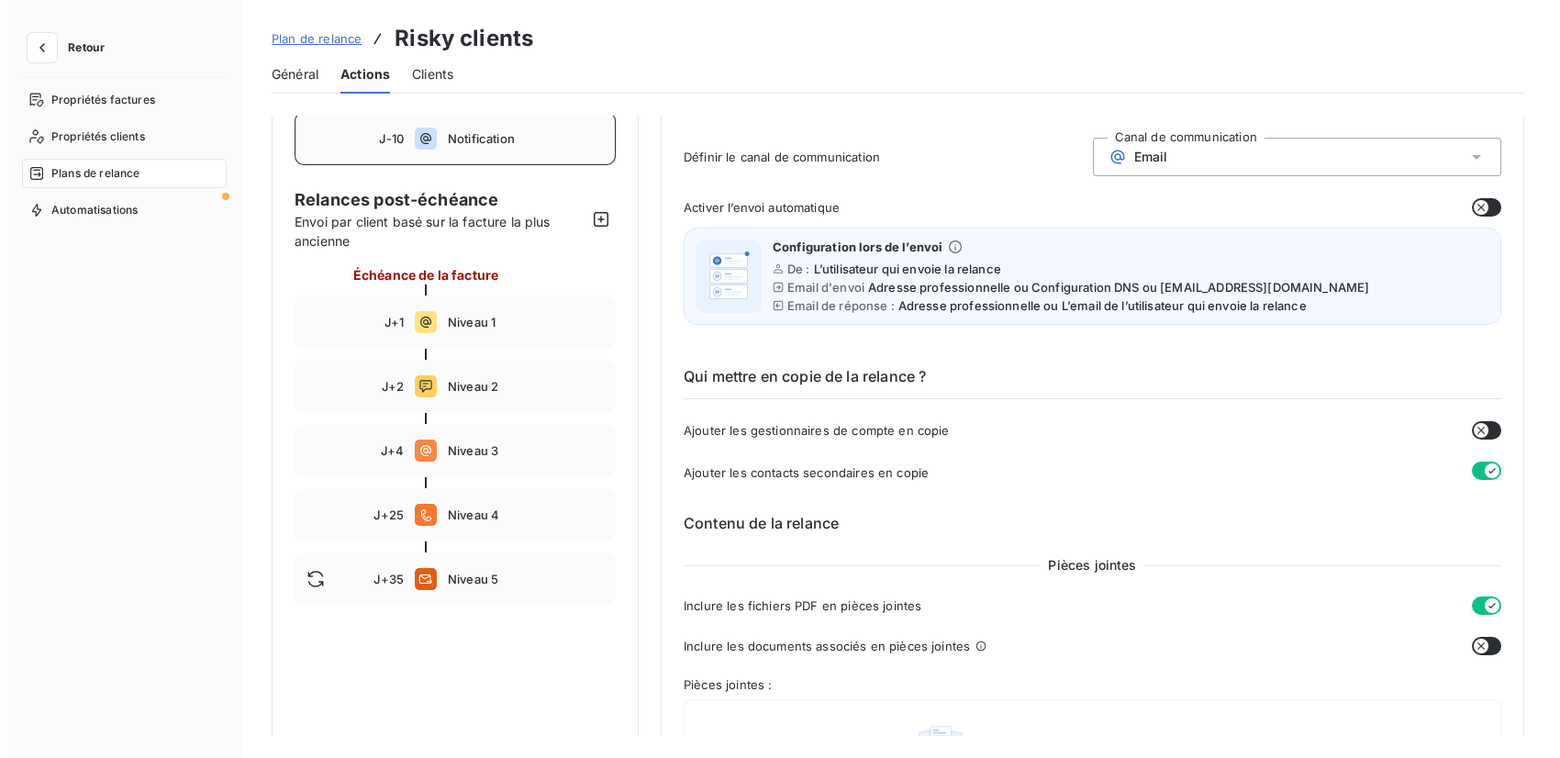
scroll to position [198, 0]
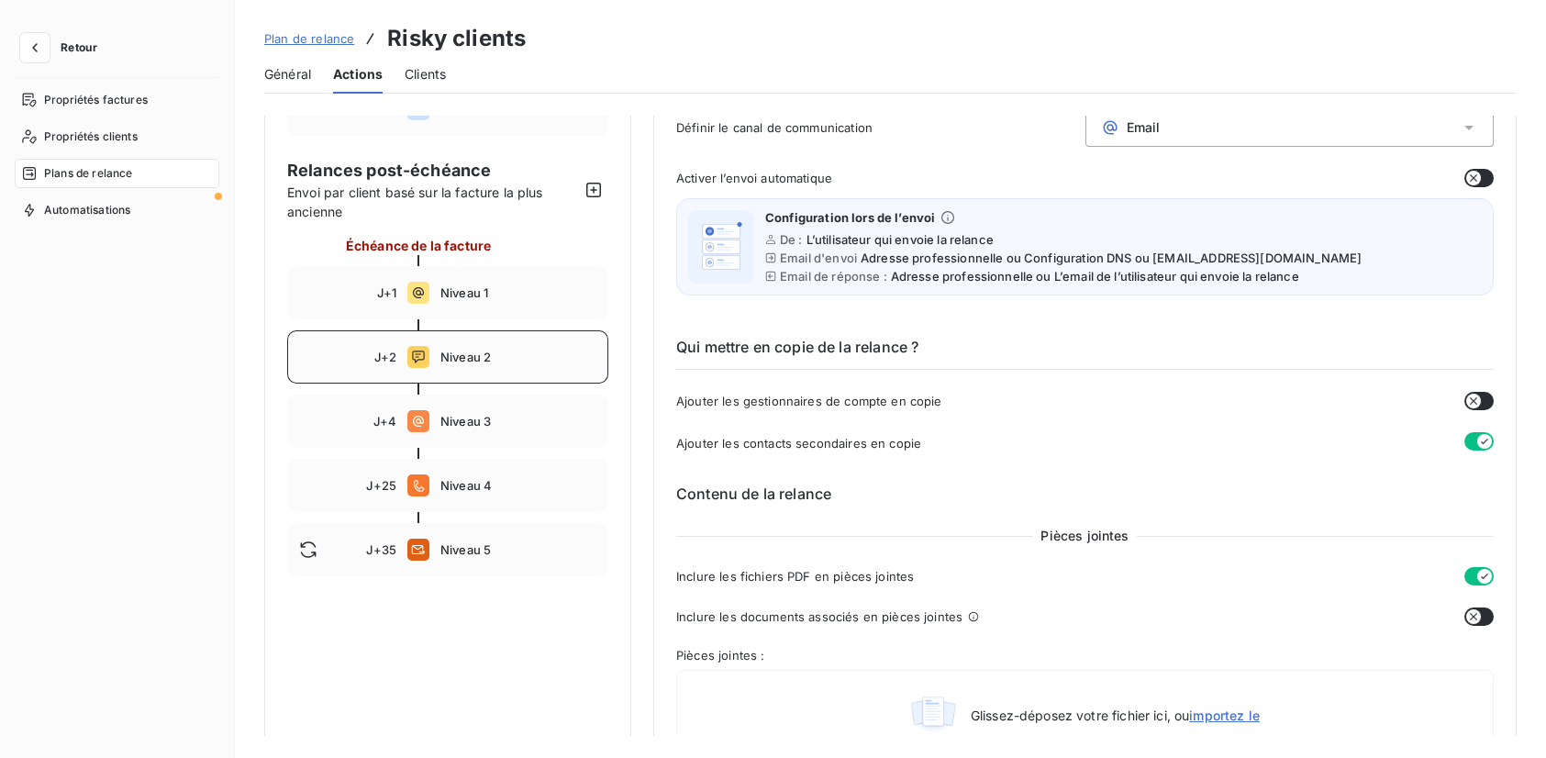
click at [478, 372] on div "J+2 Niveau 2" at bounding box center [447, 356] width 321 height 53
type input "2"
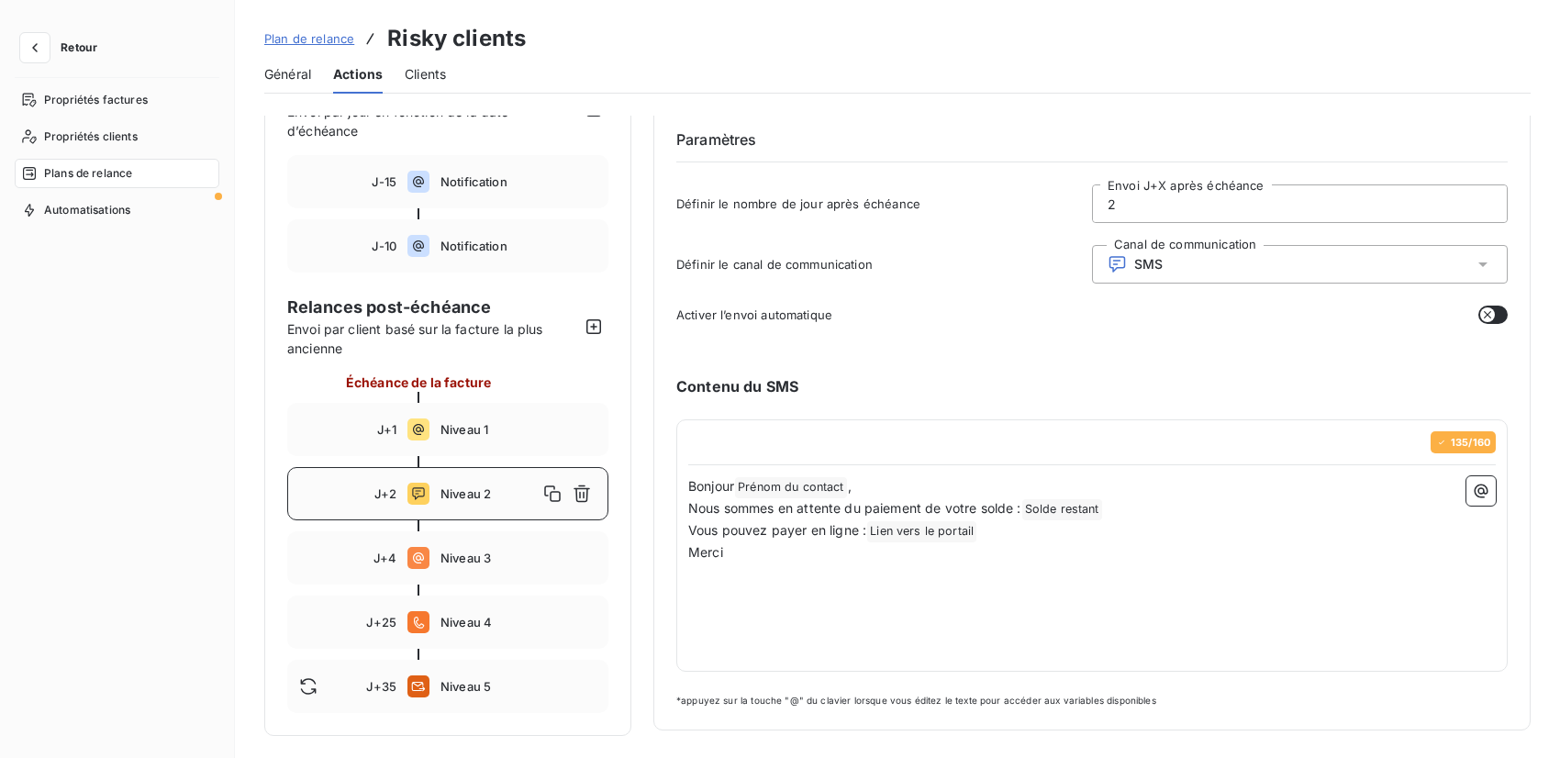
scroll to position [61, 0]
click at [1150, 246] on div "SMS" at bounding box center [1300, 265] width 416 height 39
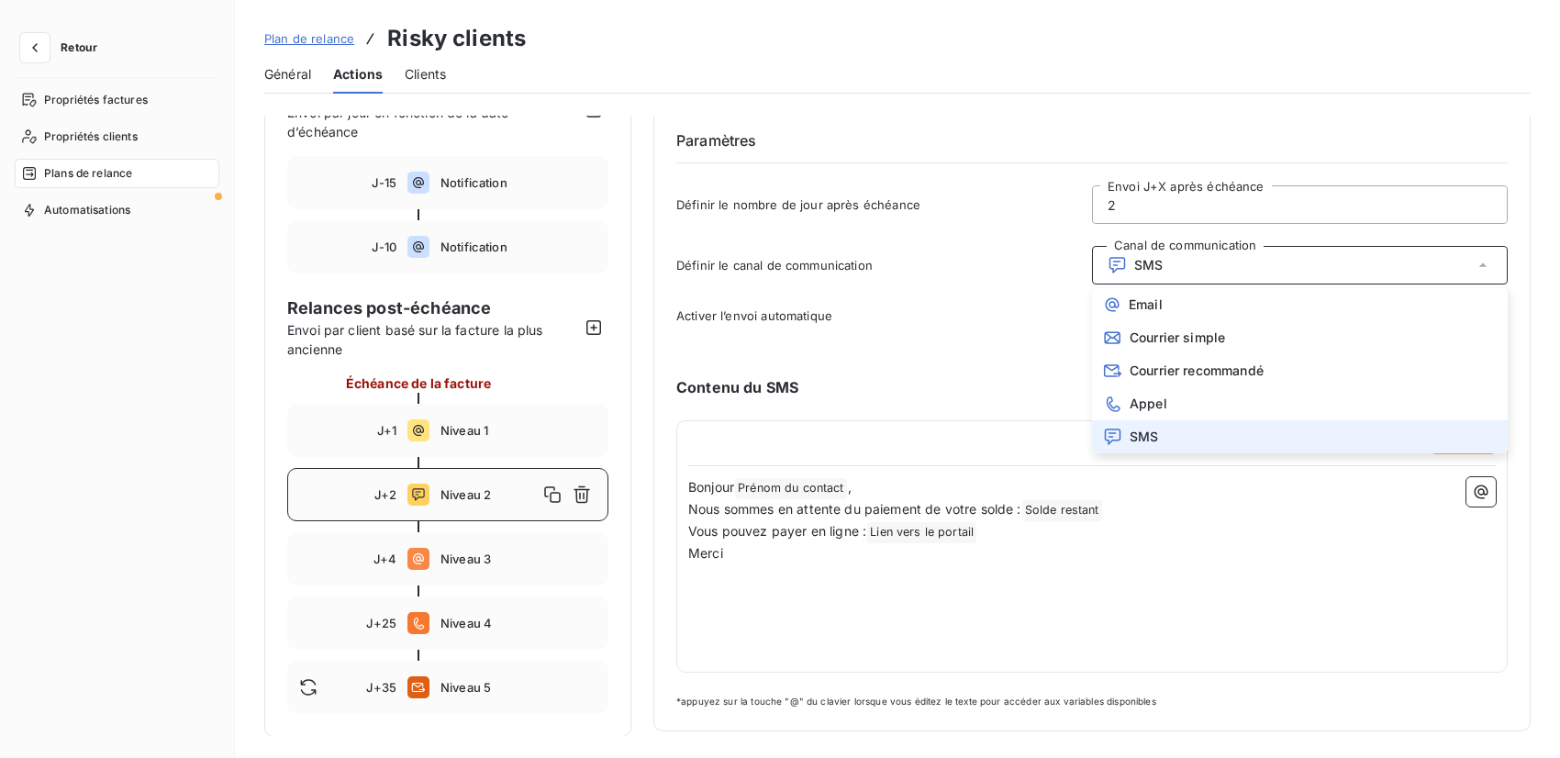
click at [1150, 246] on div "SMS" at bounding box center [1300, 265] width 416 height 39
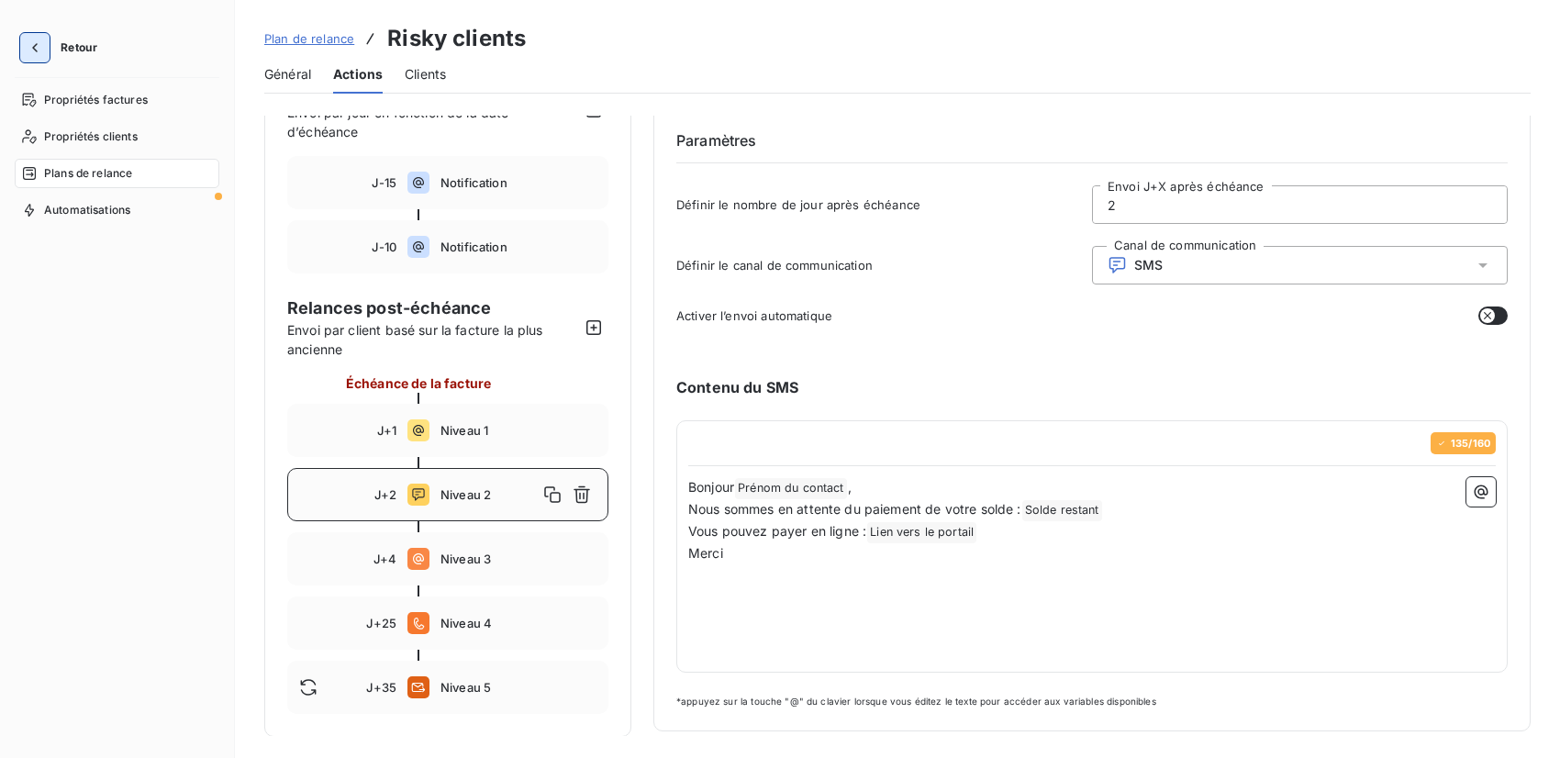
click at [39, 45] on icon "button" at bounding box center [35, 48] width 18 height 18
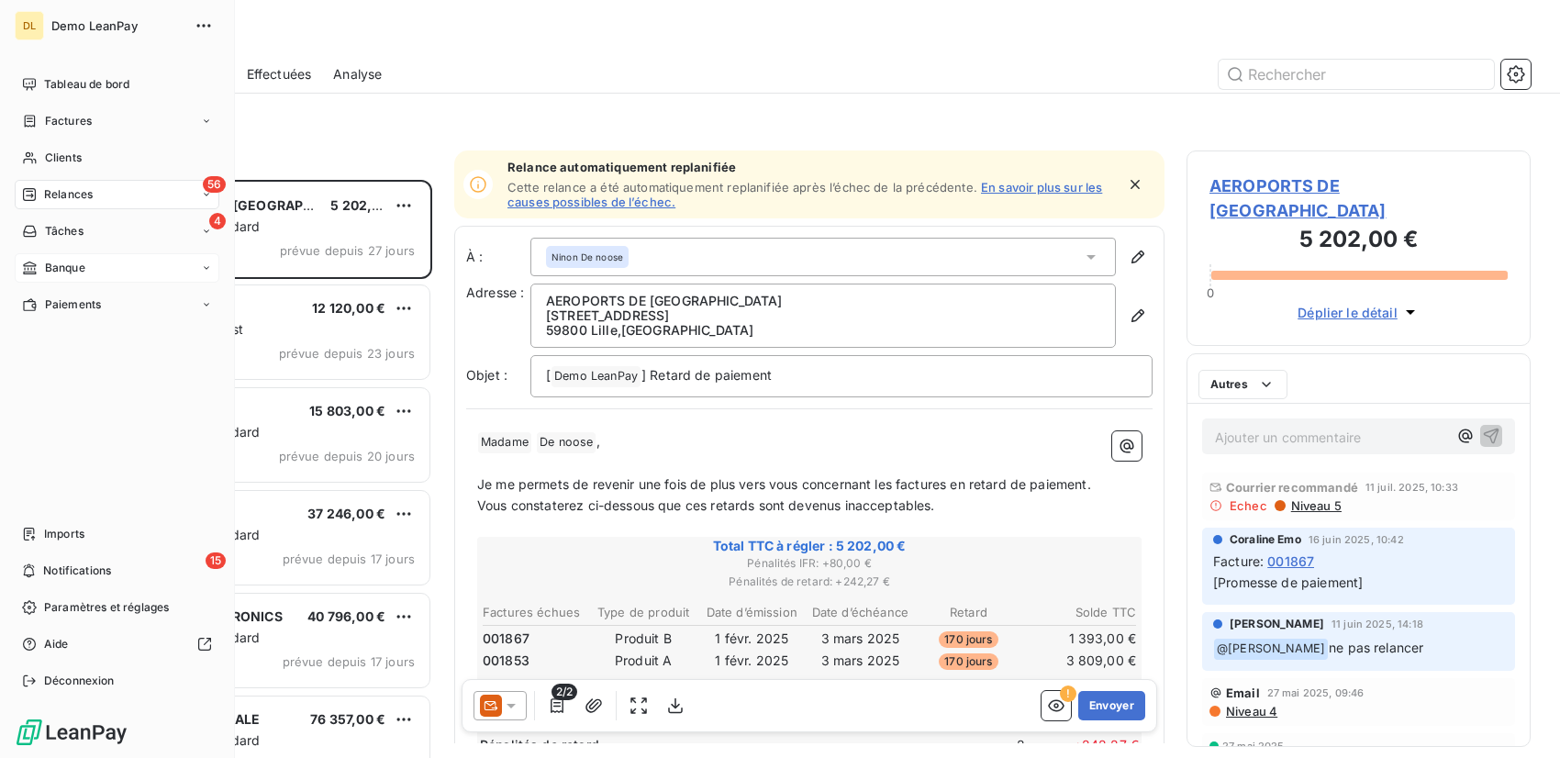
scroll to position [563, 330]
click at [57, 563] on span "Notifications" at bounding box center [77, 571] width 68 height 17
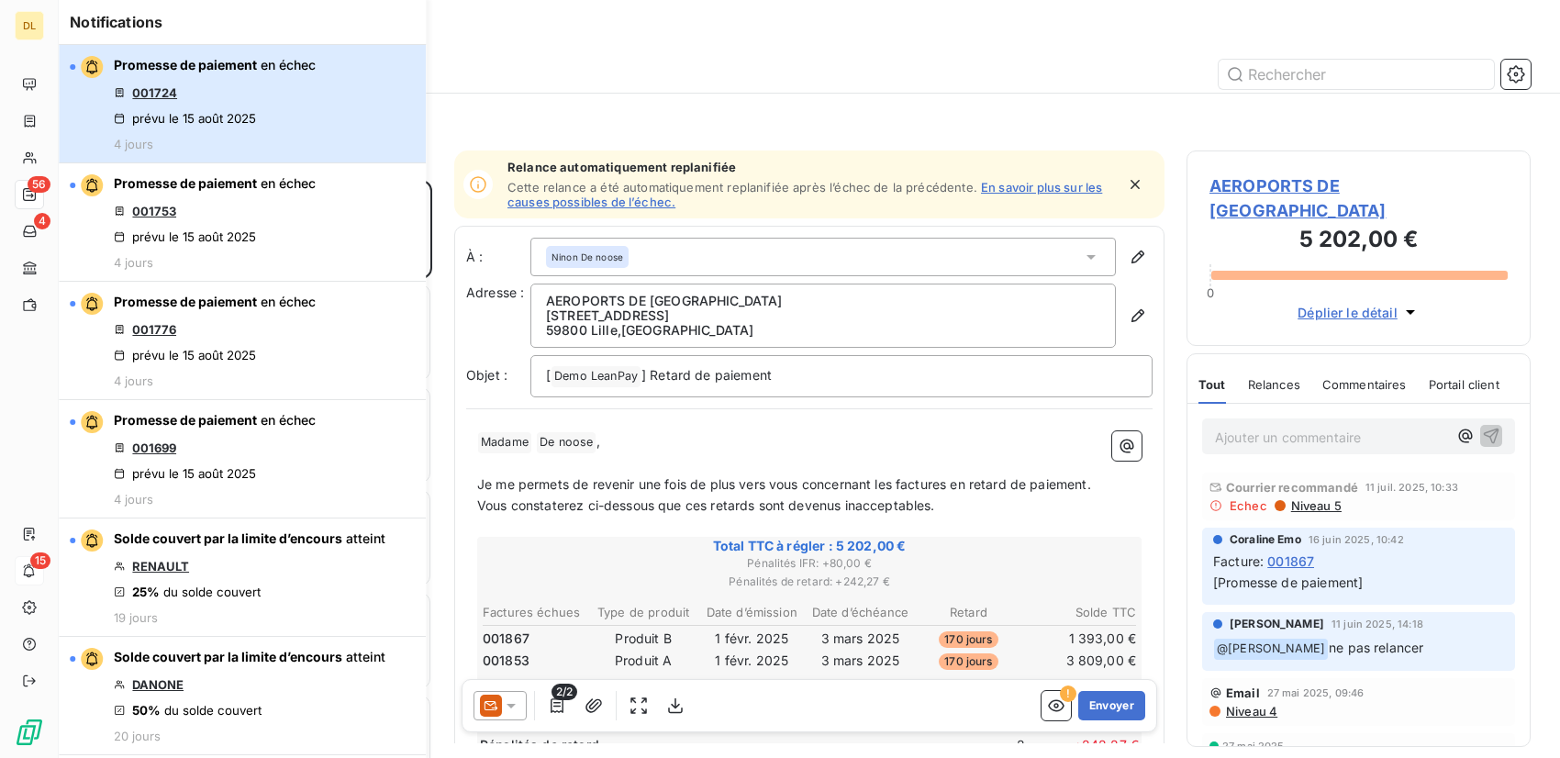
click at [260, 79] on div "Promesse de paiement en échec 001724 prévu le [DATE] 4 jours" at bounding box center [215, 103] width 202 height 95
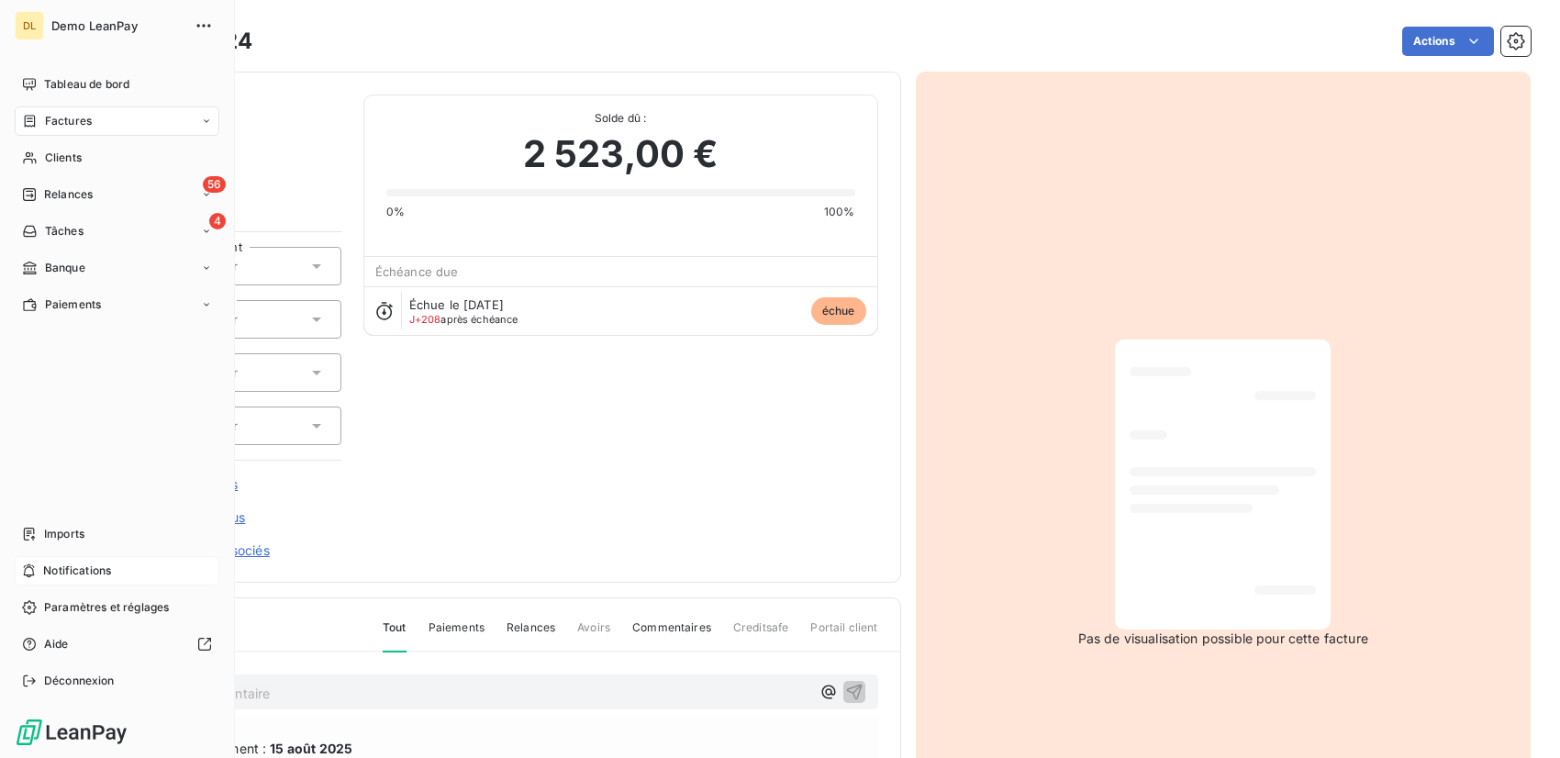
click at [70, 571] on span "Notifications" at bounding box center [77, 571] width 68 height 17
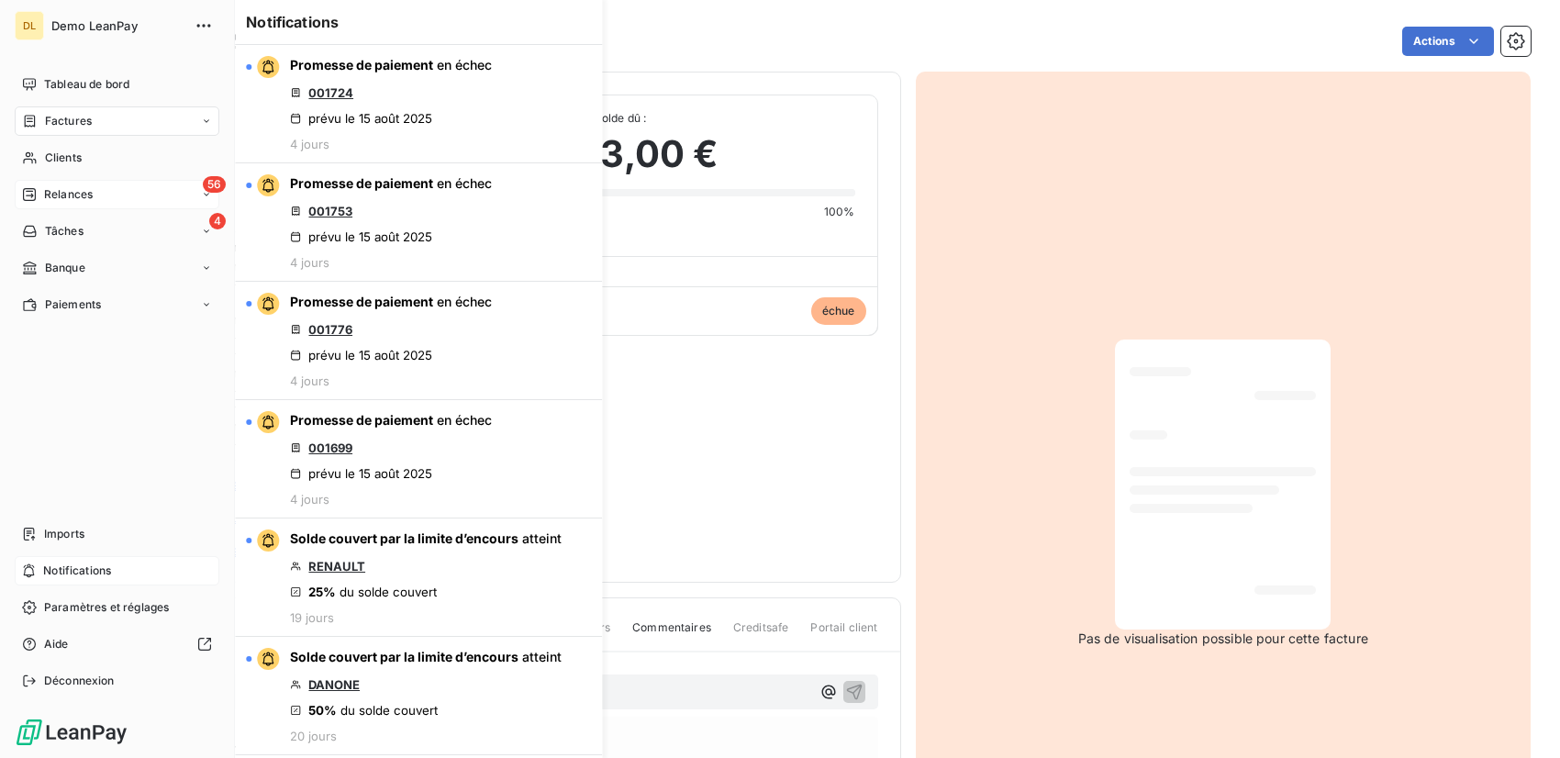
drag, startPoint x: 58, startPoint y: 194, endPoint x: 90, endPoint y: 190, distance: 32.3
click at [58, 194] on span "Relances" at bounding box center [68, 194] width 49 height 17
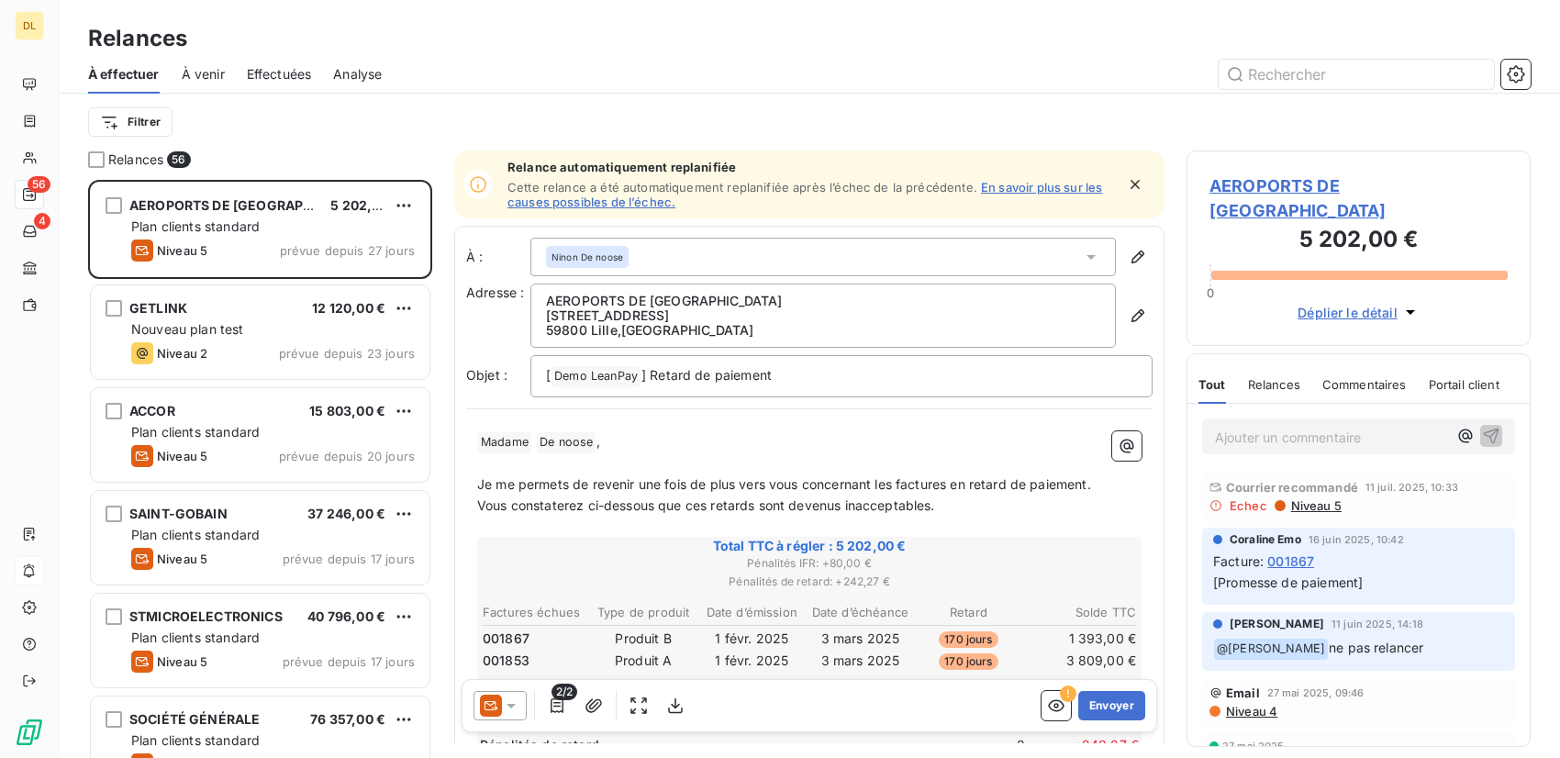
scroll to position [563, 330]
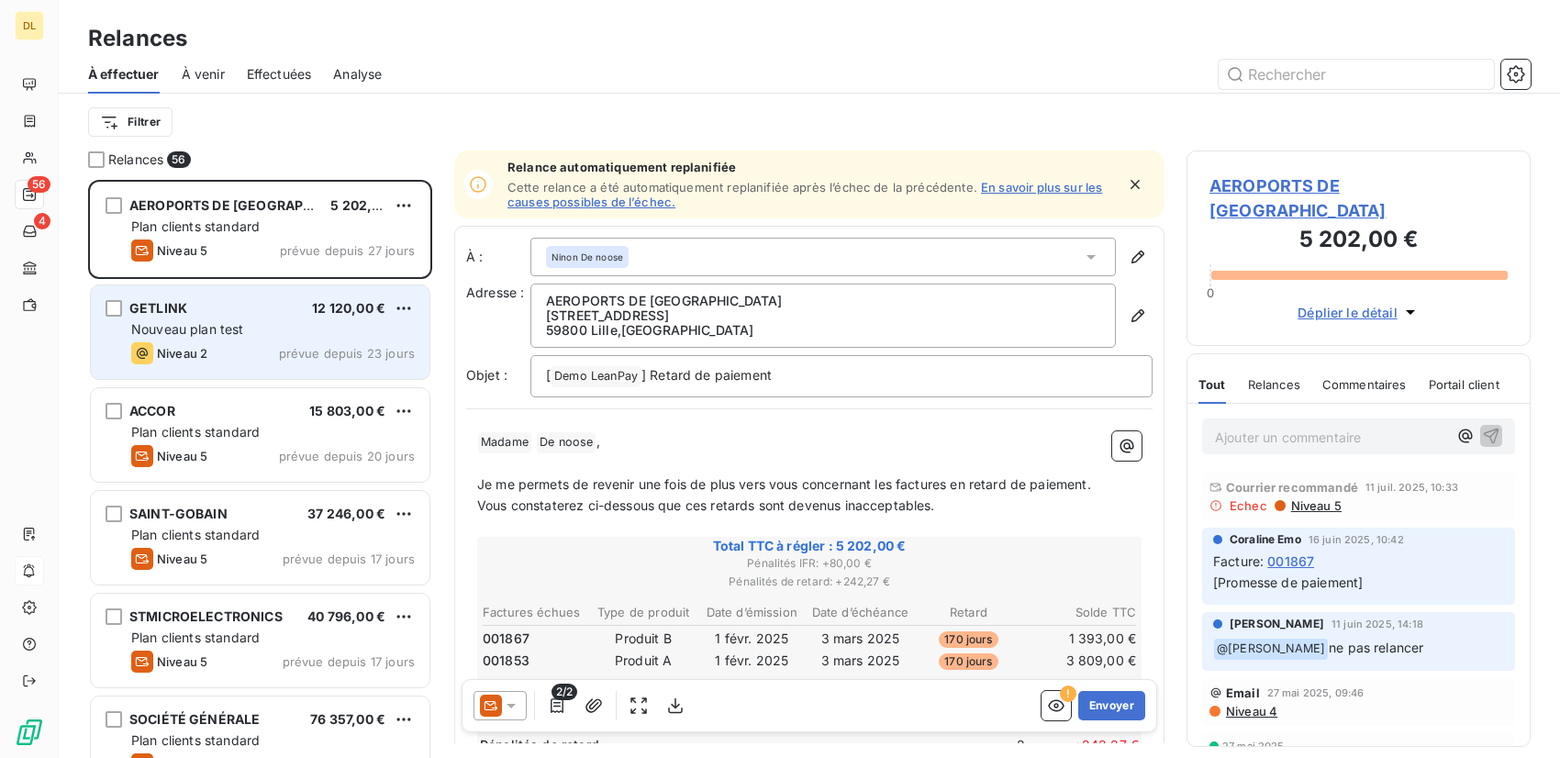
click at [212, 351] on div "Niveau 2 prévue depuis 23 jours" at bounding box center [273, 353] width 284 height 22
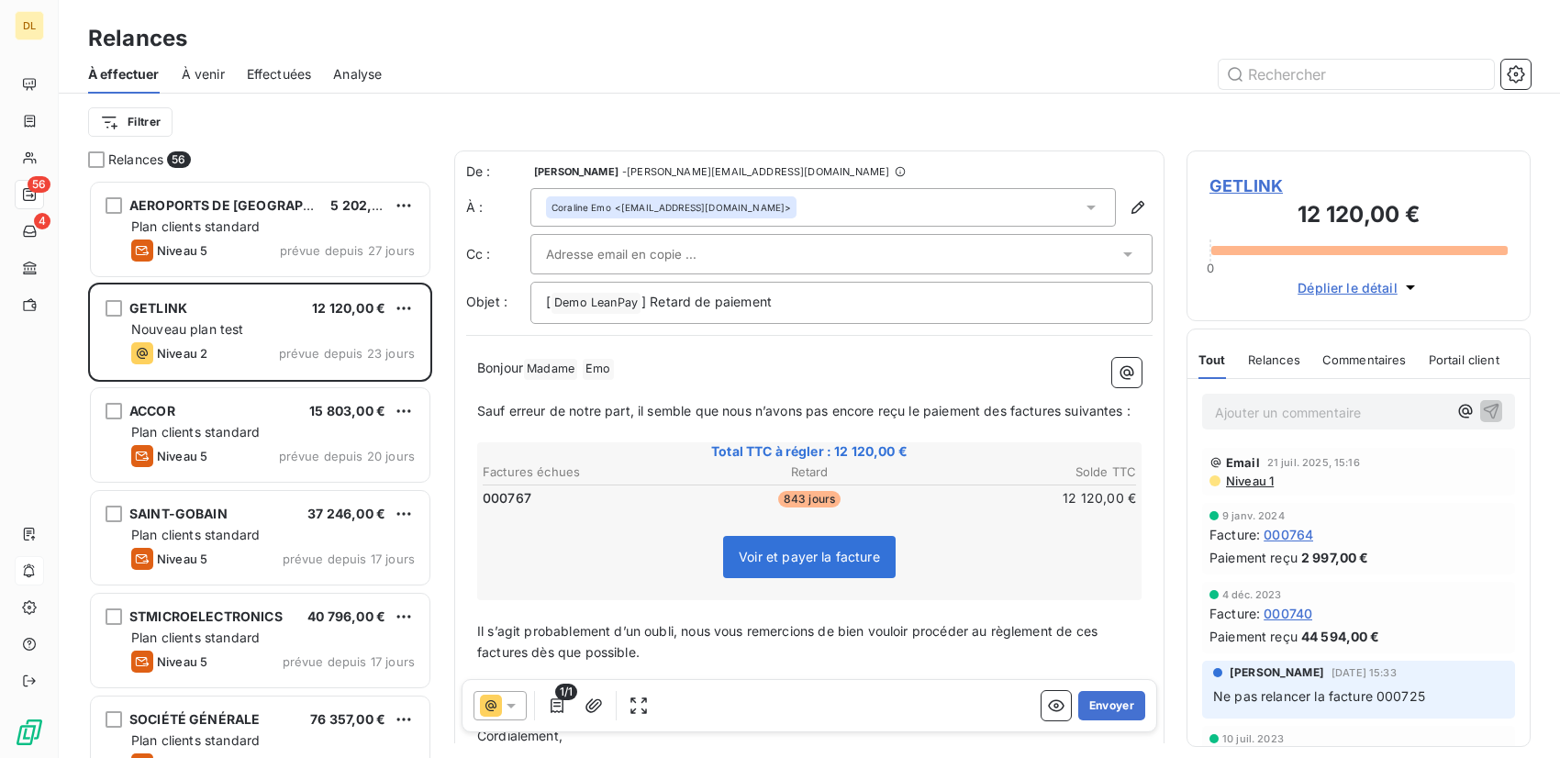
scroll to position [139, 0]
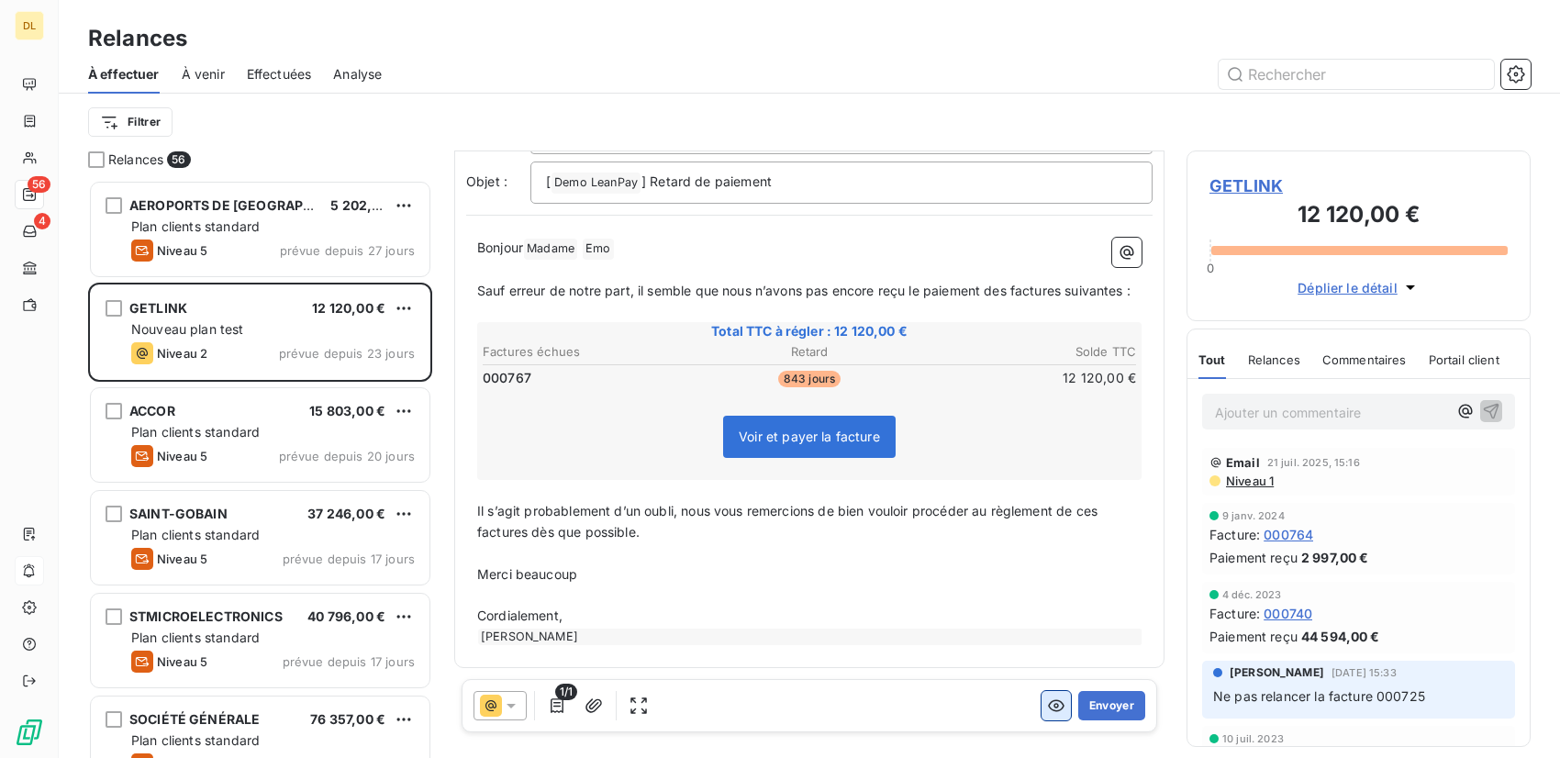
click at [1047, 698] on icon "button" at bounding box center [1056, 706] width 18 height 18
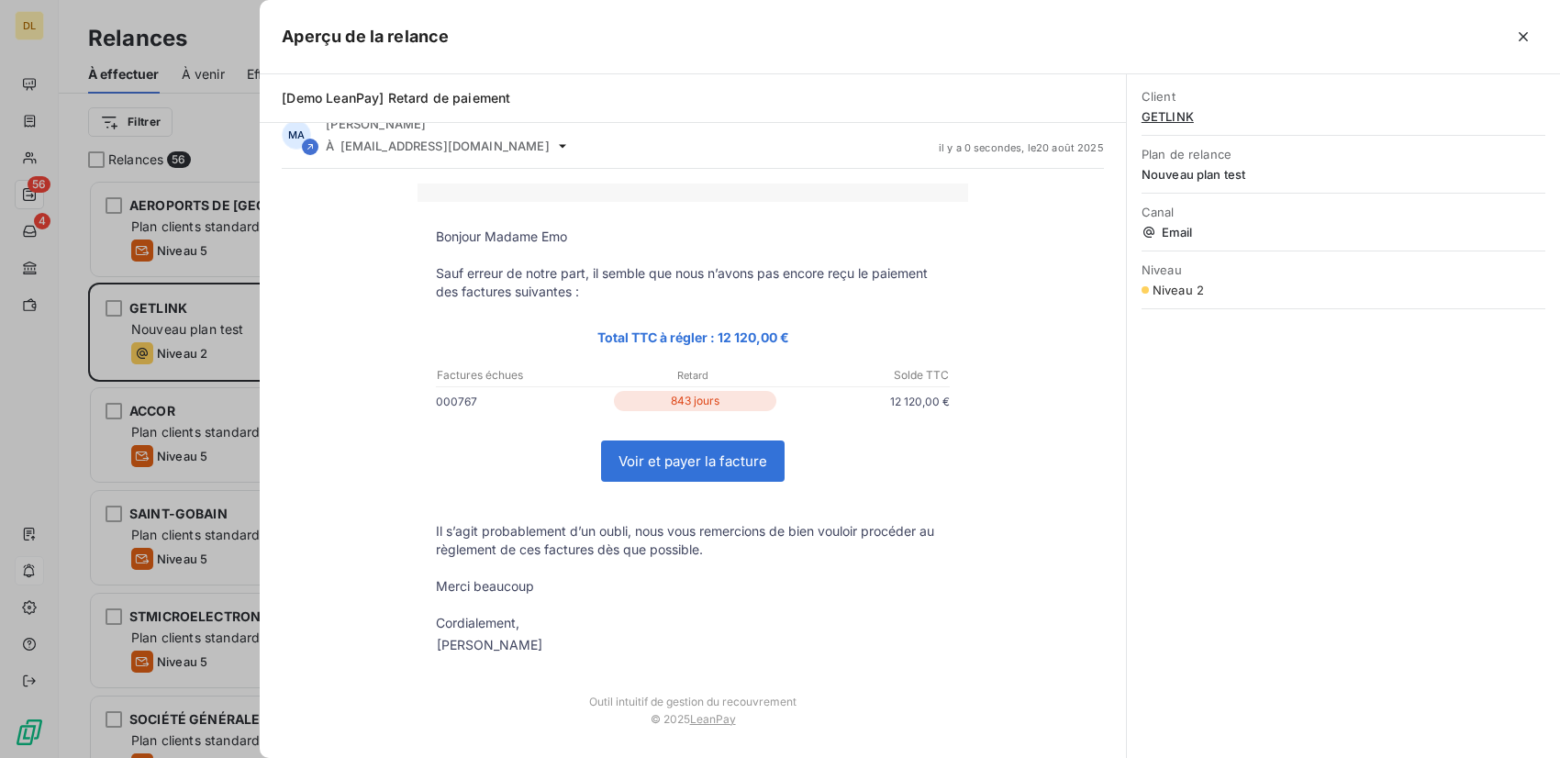
scroll to position [21, 0]
click at [1531, 35] on icon "button" at bounding box center [1523, 37] width 18 height 18
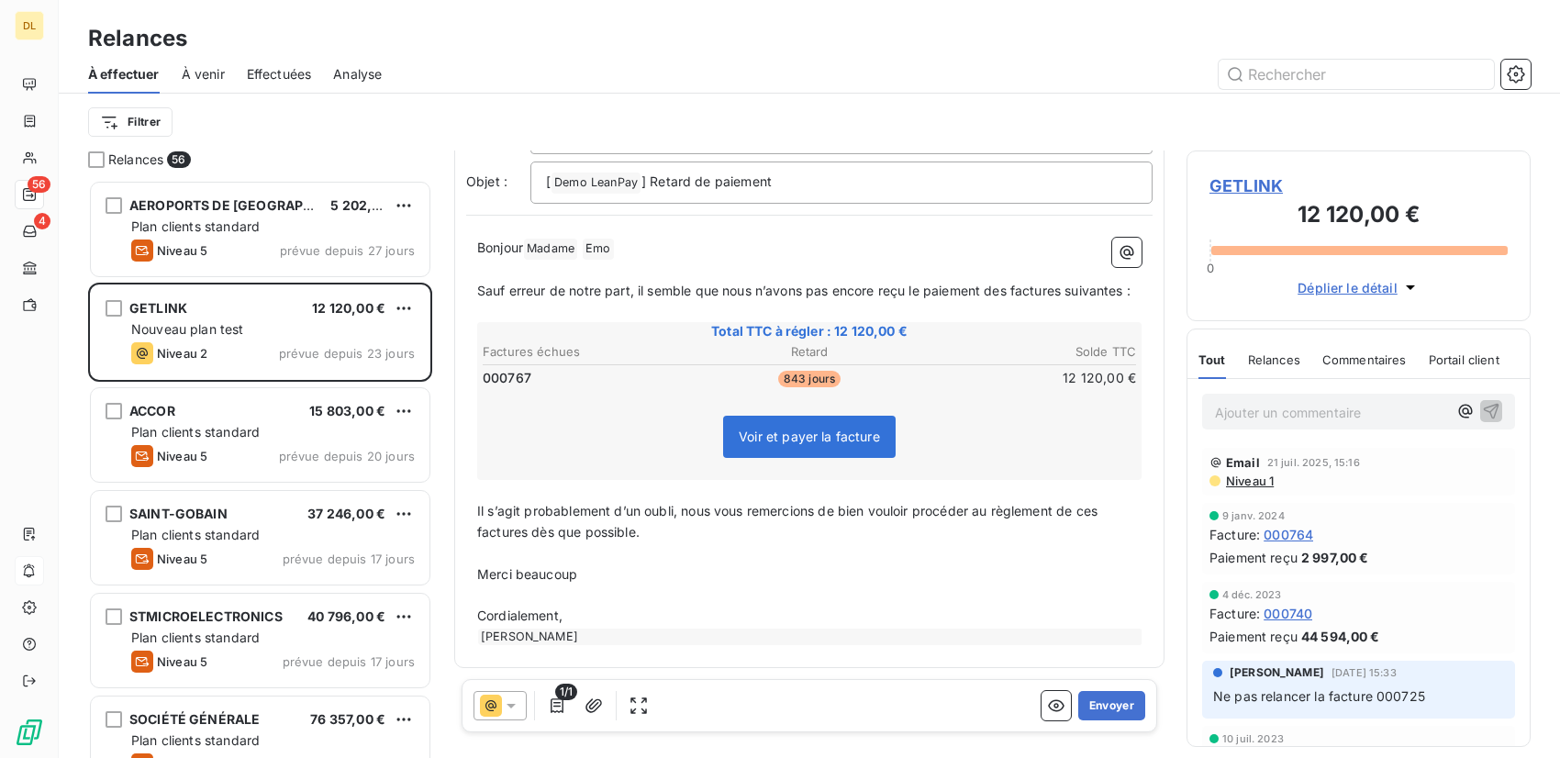
scroll to position [0, 0]
